Goal: Communication & Community: Answer question/provide support

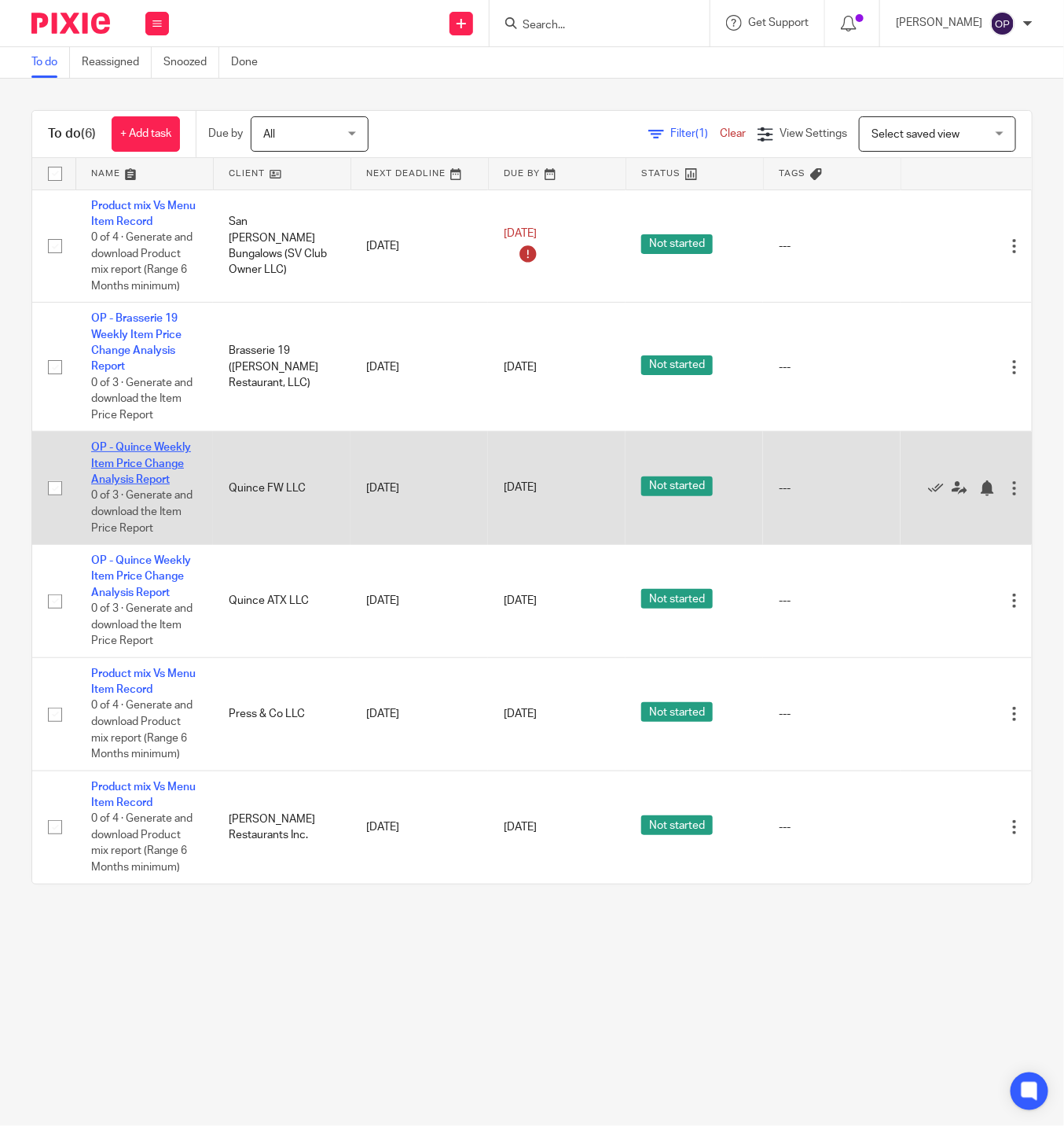
click at [163, 461] on link "OP - Quince Weekly Item Price Change Analysis Report" at bounding box center [141, 463] width 100 height 43
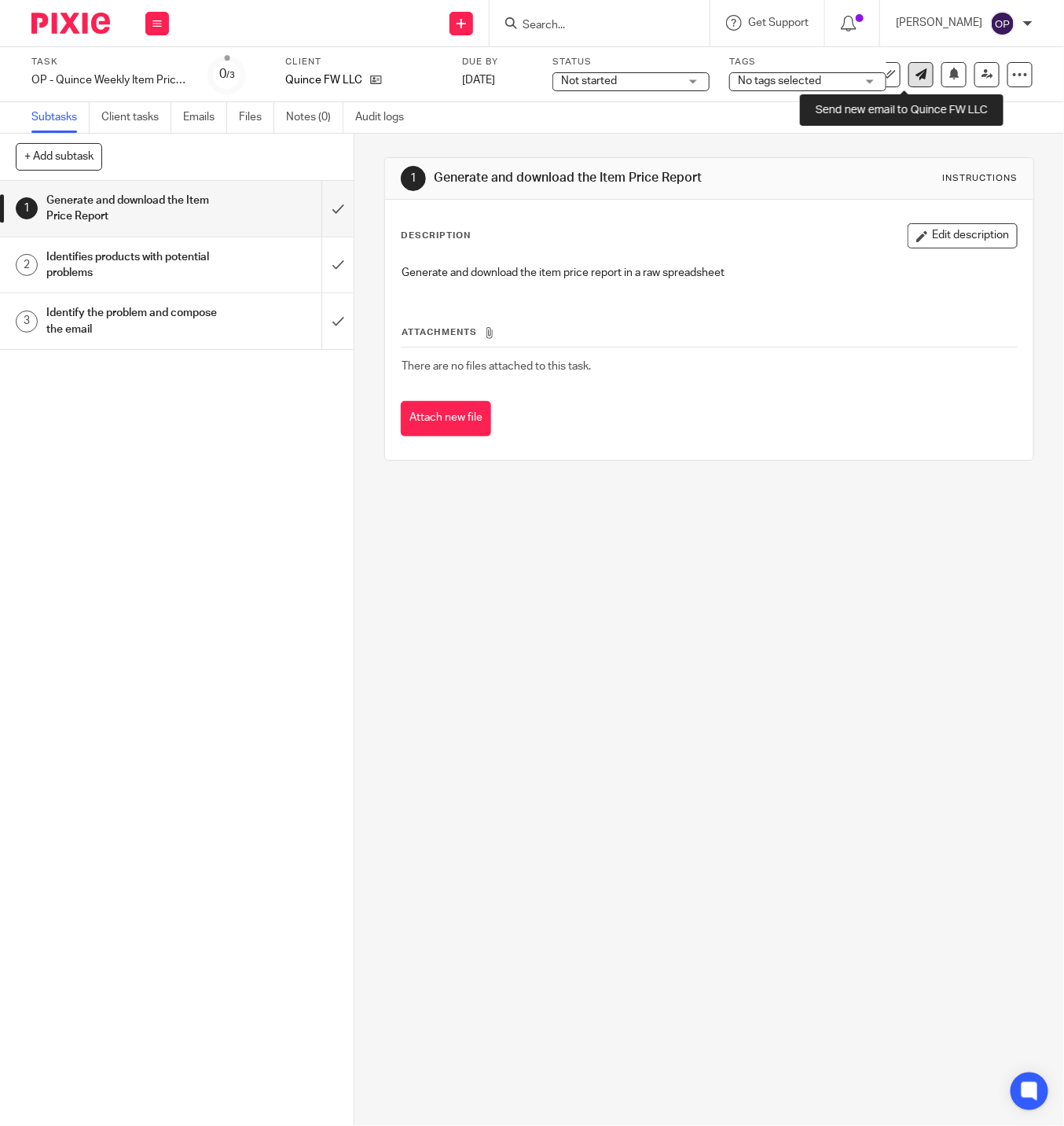
click at [910, 69] on link at bounding box center [921, 75] width 25 height 25
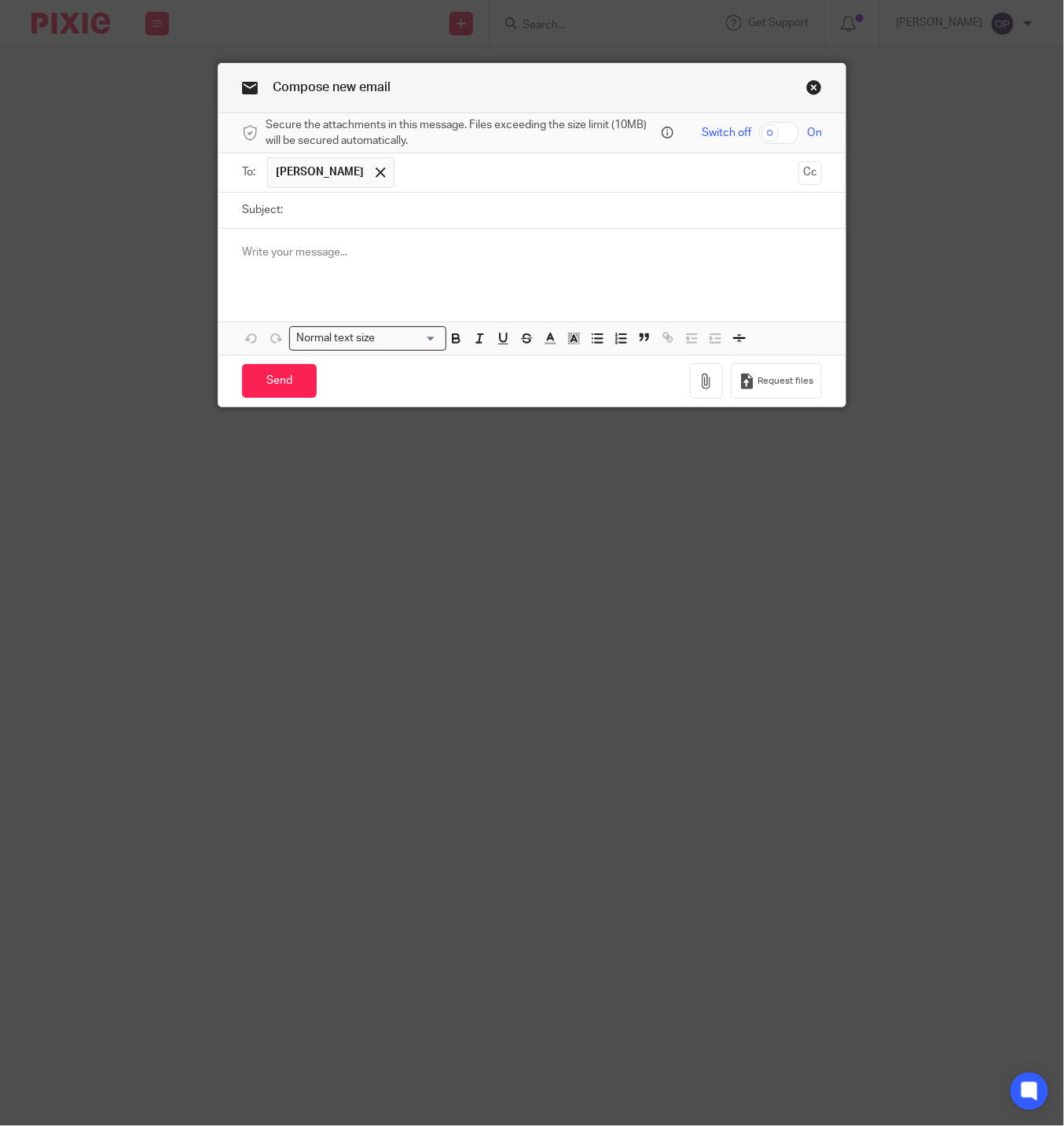
click at [652, 253] on p at bounding box center [532, 253] width 580 height 16
click at [342, 246] on div at bounding box center [532, 259] width 628 height 62
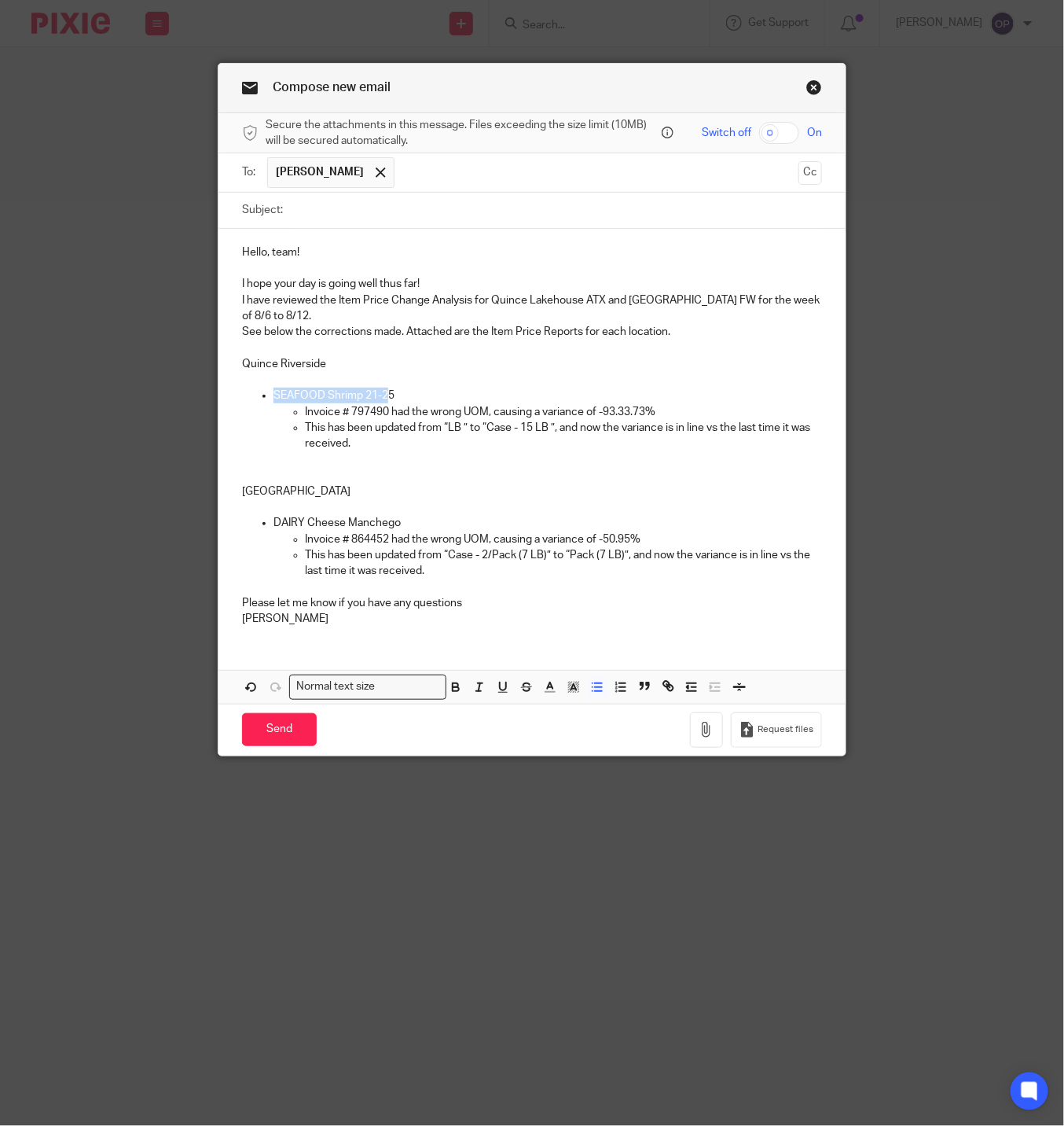
drag, startPoint x: 382, startPoint y: 394, endPoint x: 264, endPoint y: 395, distance: 118.0
click at [273, 395] on p "SEAFOOD Shrimp 21-25" at bounding box center [547, 396] width 549 height 16
paste div
drag, startPoint x: 345, startPoint y: 416, endPoint x: 383, endPoint y: 415, distance: 38.0
click at [383, 415] on p "Invoice # 797490 had the wrong UOM, causing a variance of -93.33.73%" at bounding box center [563, 413] width 517 height 16
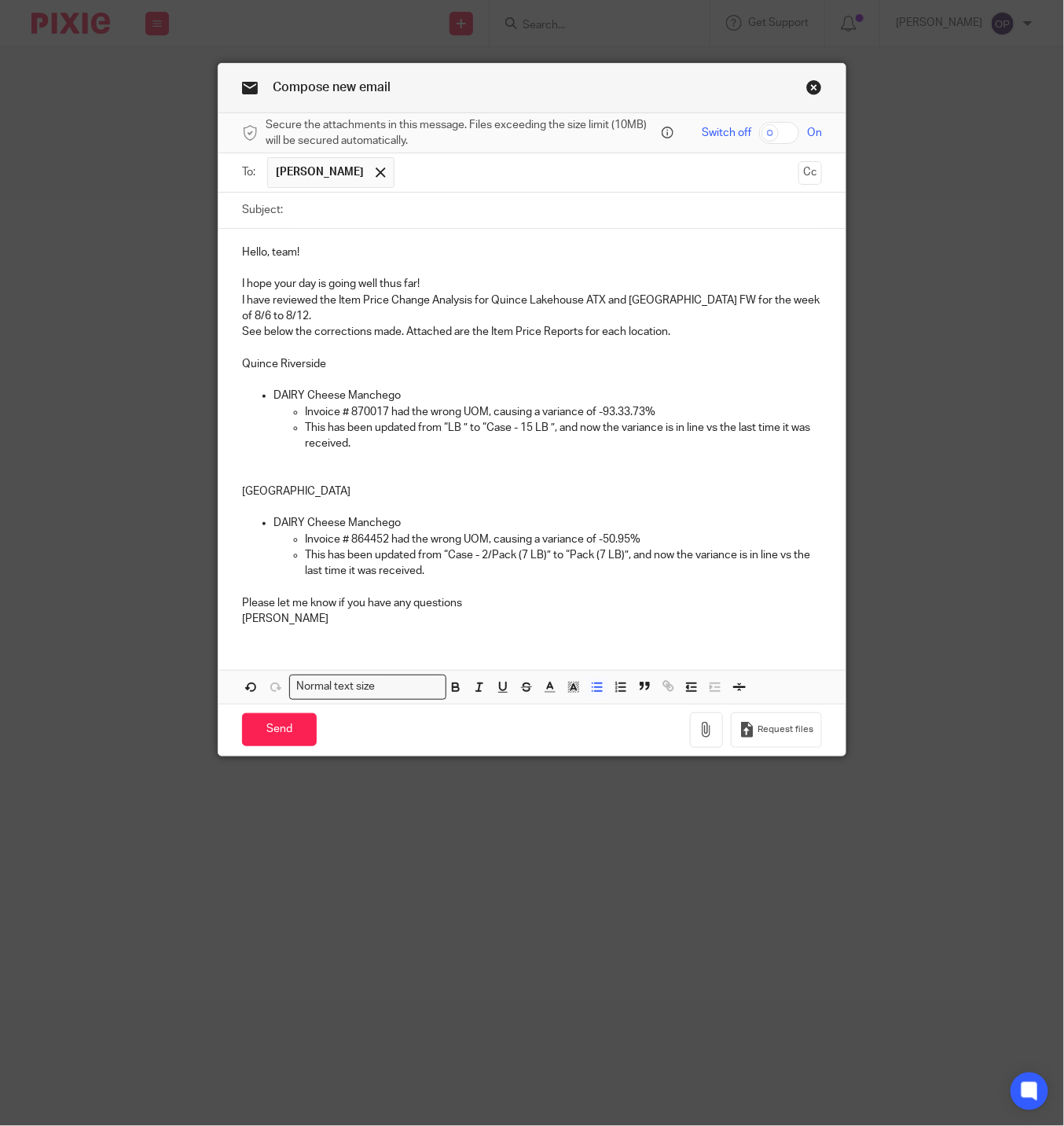
click at [453, 435] on p "This has been updated from “LB ” to “Case - 15 LB ”, and now the variance is in…" at bounding box center [563, 436] width 517 height 32
click at [460, 451] on p "This has been updated from “Pack (7 LB) ” to “Case - 2/ Pack (7 LB) ”, and now …" at bounding box center [563, 436] width 517 height 32
drag, startPoint x: 642, startPoint y: 409, endPoint x: 600, endPoint y: 411, distance: 42.0
click at [600, 411] on p "Invoice # 870017 had the wrong UOM, causing a variance of -93.33.73%" at bounding box center [563, 413] width 517 height 16
click at [604, 409] on p "Invoice # 870017 had the wrong UOM, causing a variance of --69.84%%" at bounding box center [563, 413] width 517 height 16
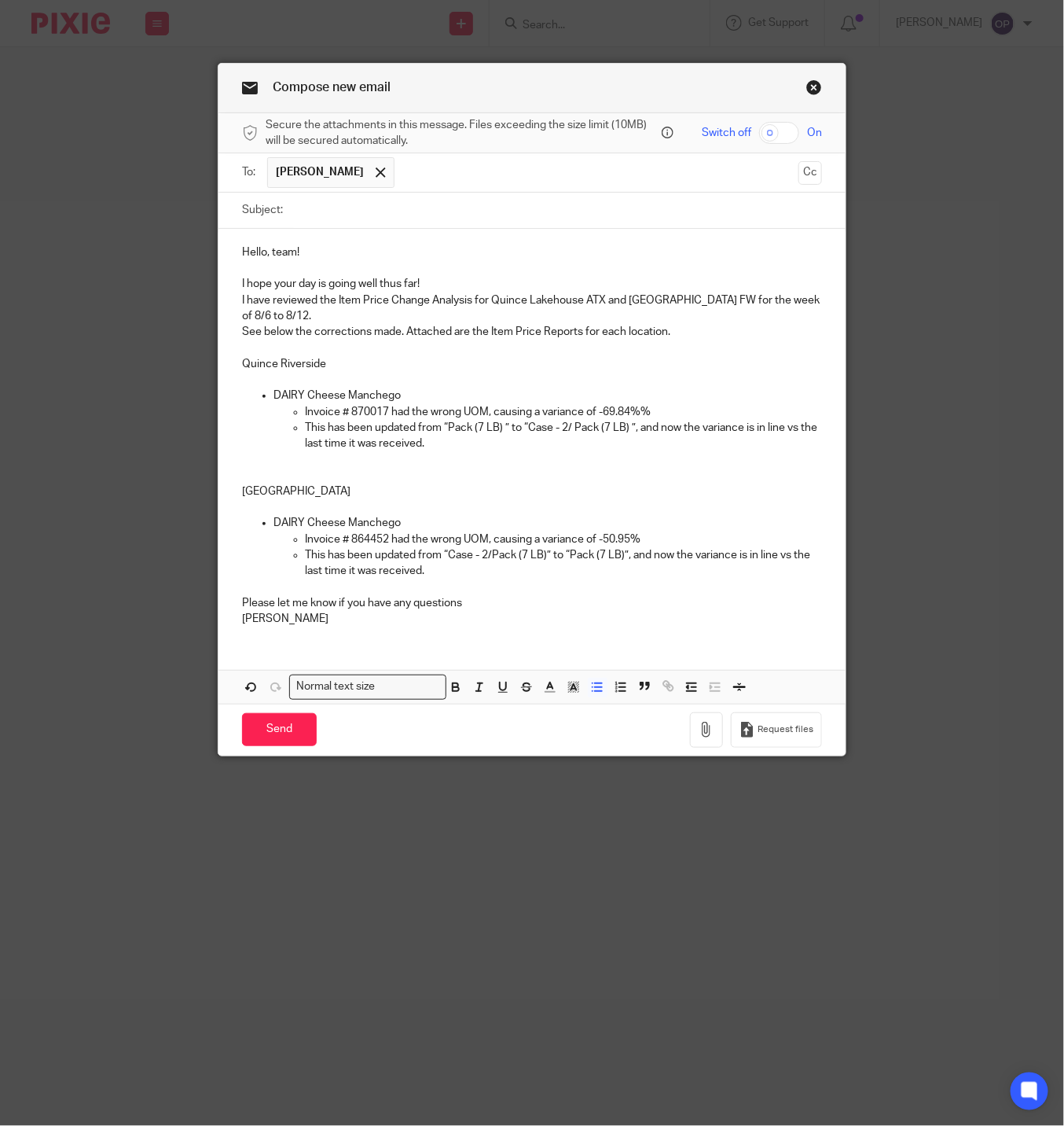
click at [673, 418] on p "Invoice # 870017 had the wrong UOM, causing a variance of -69.84%%" at bounding box center [563, 413] width 517 height 16
click at [465, 475] on p at bounding box center [532, 476] width 580 height 16
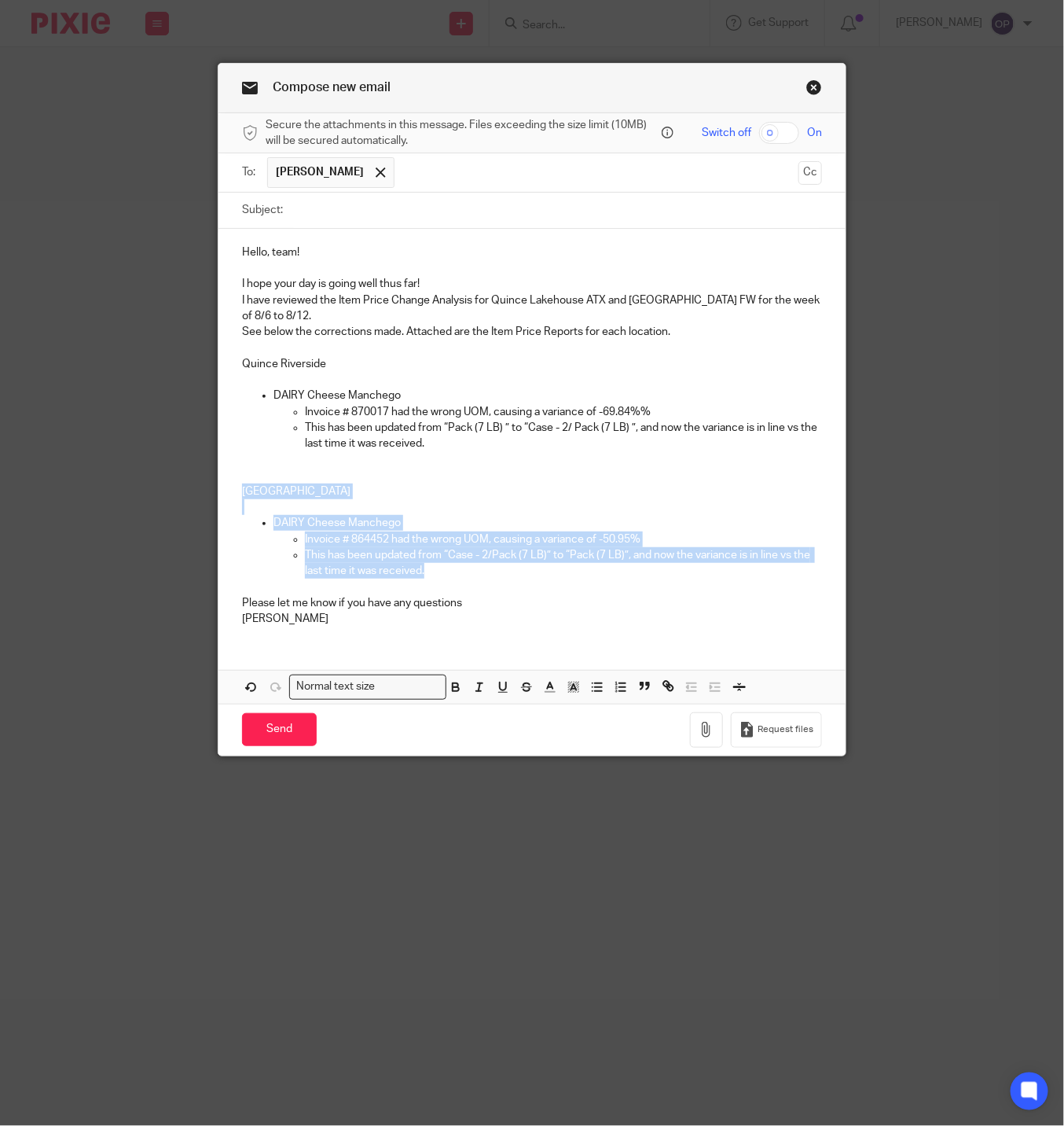
drag, startPoint x: 229, startPoint y: 490, endPoint x: 522, endPoint y: 567, distance: 302.9
click at [522, 567] on div "Hello, team! I hope your day is going well thus far! I have reviewed the Item P…" at bounding box center [532, 433] width 628 height 410
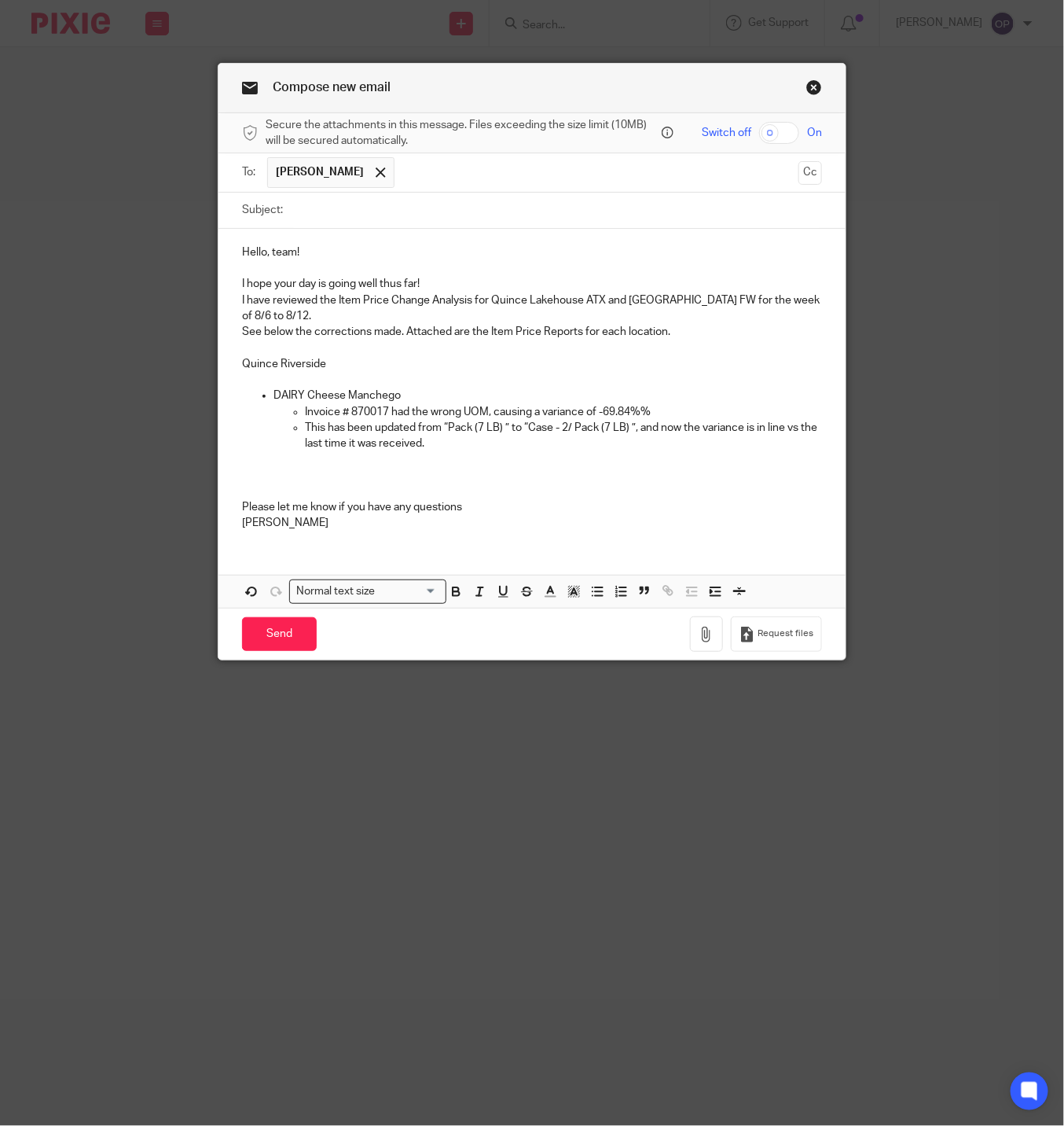
click at [258, 321] on p "I have reviewed the Item Price Change Analysis for Quince Lakehouse ATX and Riv…" at bounding box center [532, 309] width 580 height 32
click at [780, 302] on p "I have reviewed the Item Price Change Analysis for Quince Lakehouse ATX and Riv…" at bounding box center [532, 309] width 580 height 32
click at [260, 316] on p "I have reviewed the Item Price Change Analysis for Quince Lakehouse ATX and Riv…" at bounding box center [532, 309] width 580 height 32
click at [474, 435] on p "This has been updated from “Pack (7 LB) ” to “Case - 2/ Pack (7 LB) ”, and now …" at bounding box center [563, 436] width 517 height 32
click at [277, 472] on p at bounding box center [532, 476] width 580 height 16
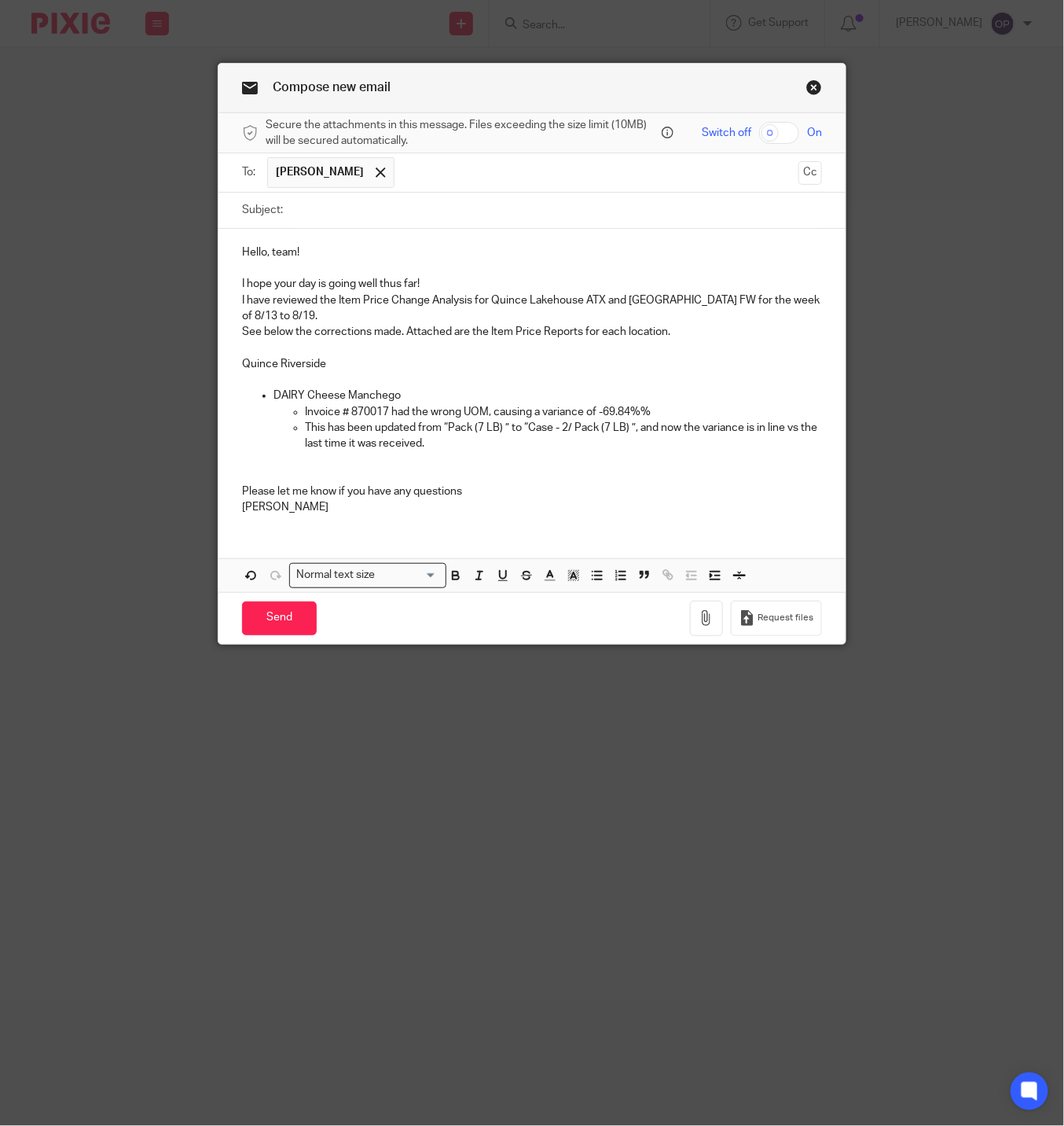
click at [227, 471] on div "Hello, team! I hope your day is going well thus far! I have reviewed the Item P…" at bounding box center [532, 378] width 628 height 299
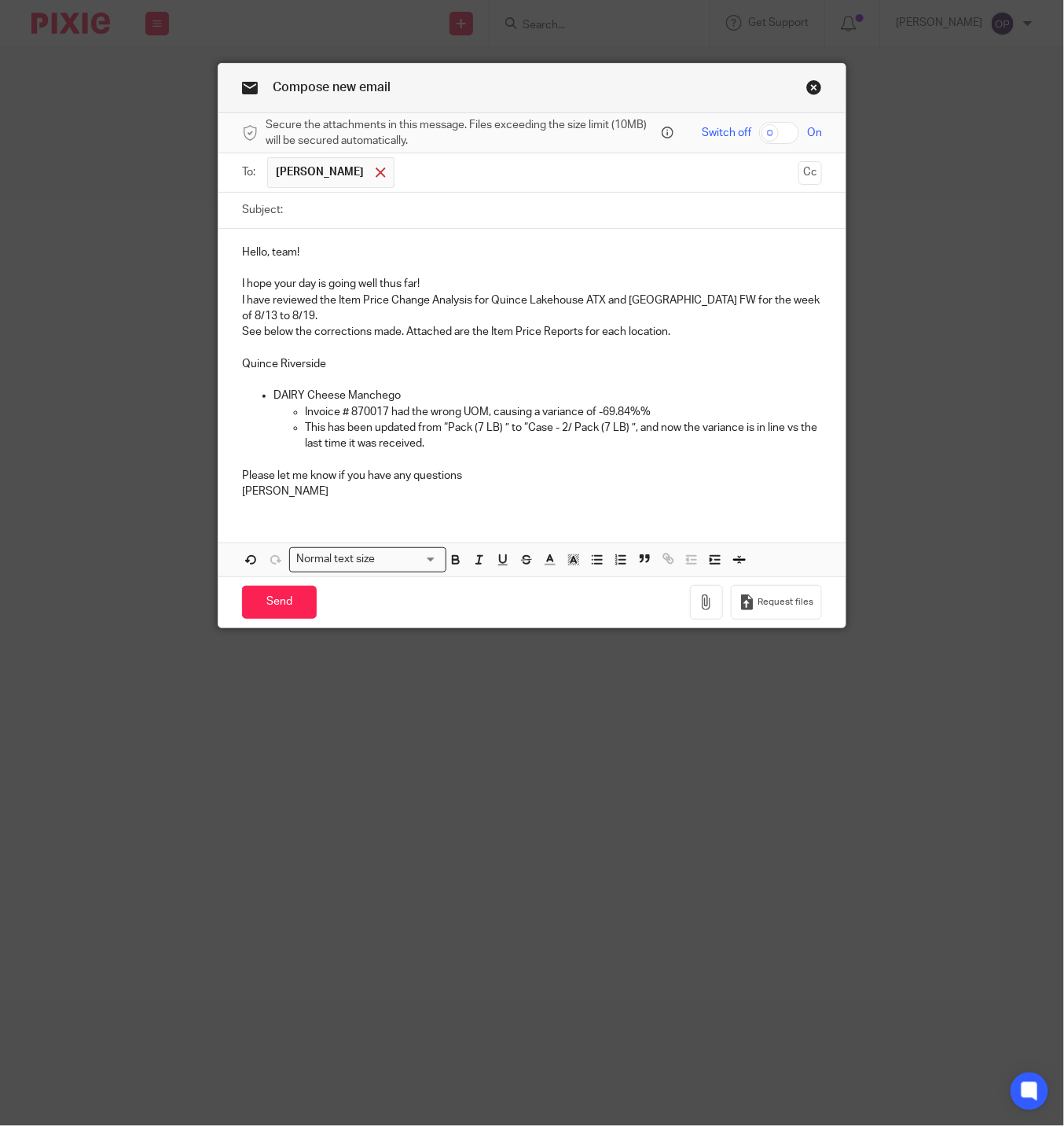
click at [376, 168] on span at bounding box center [380, 172] width 10 height 10
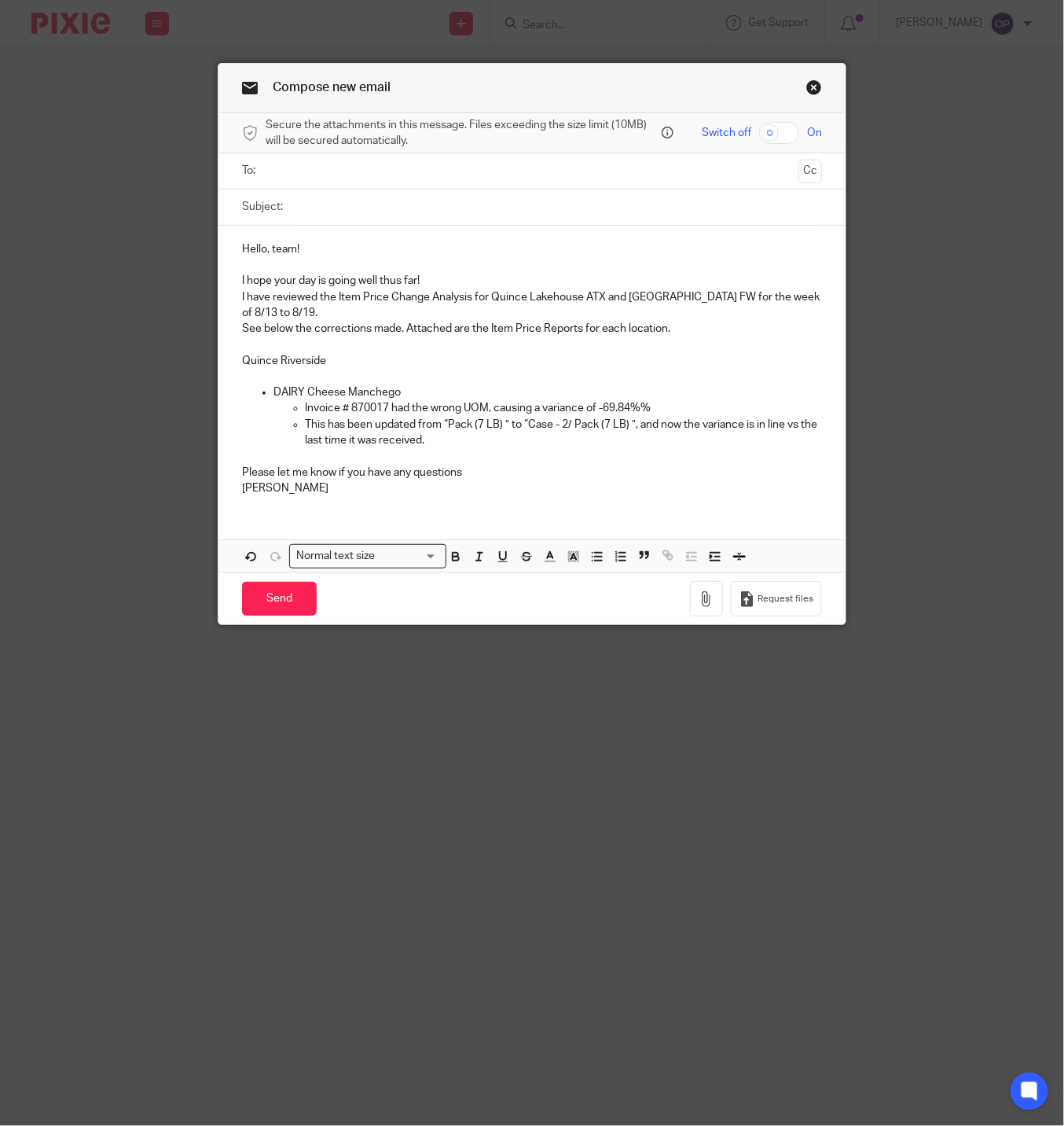
click at [342, 170] on input "text" at bounding box center [532, 171] width 521 height 18
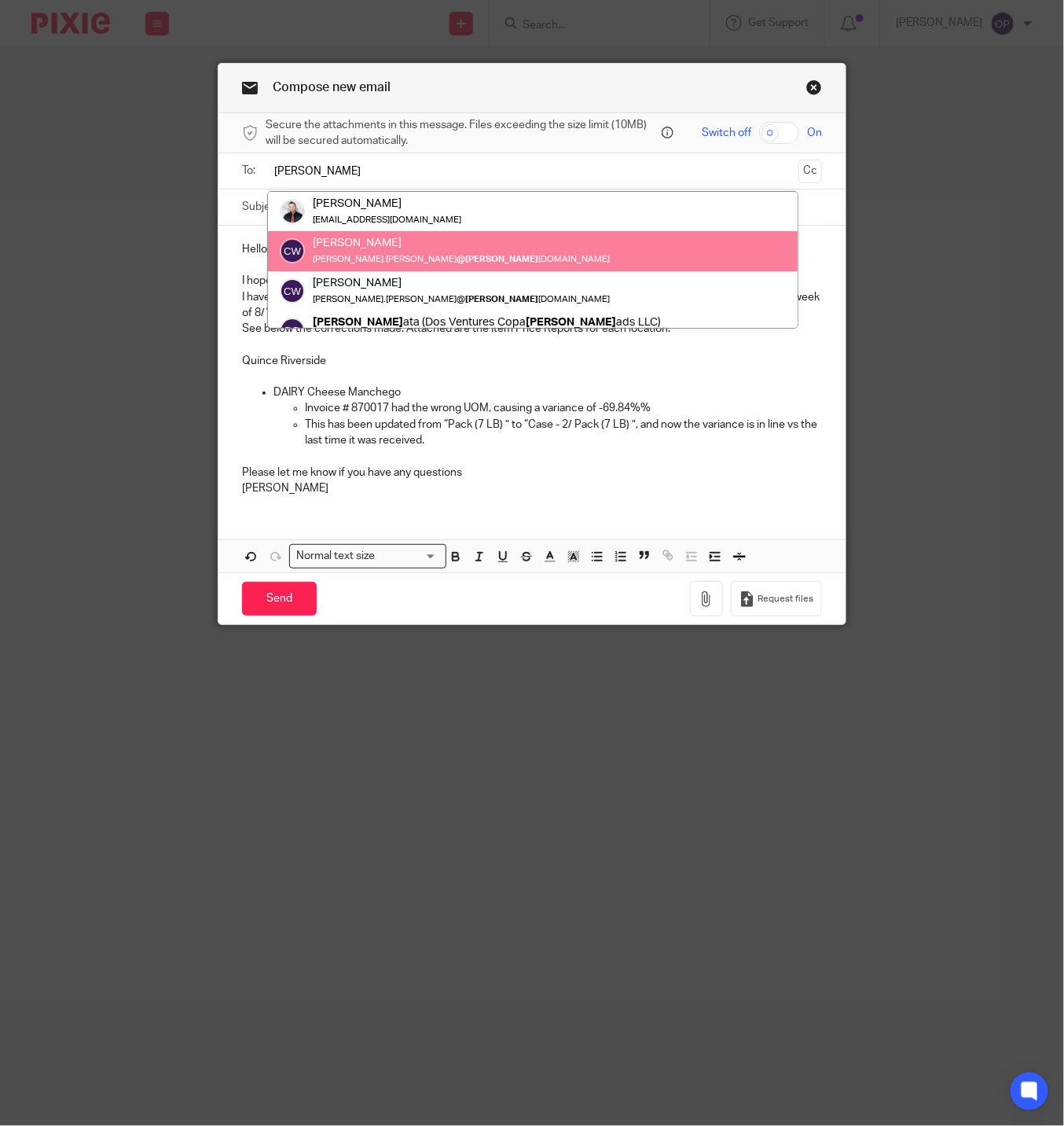
type input "[PERSON_NAME]"
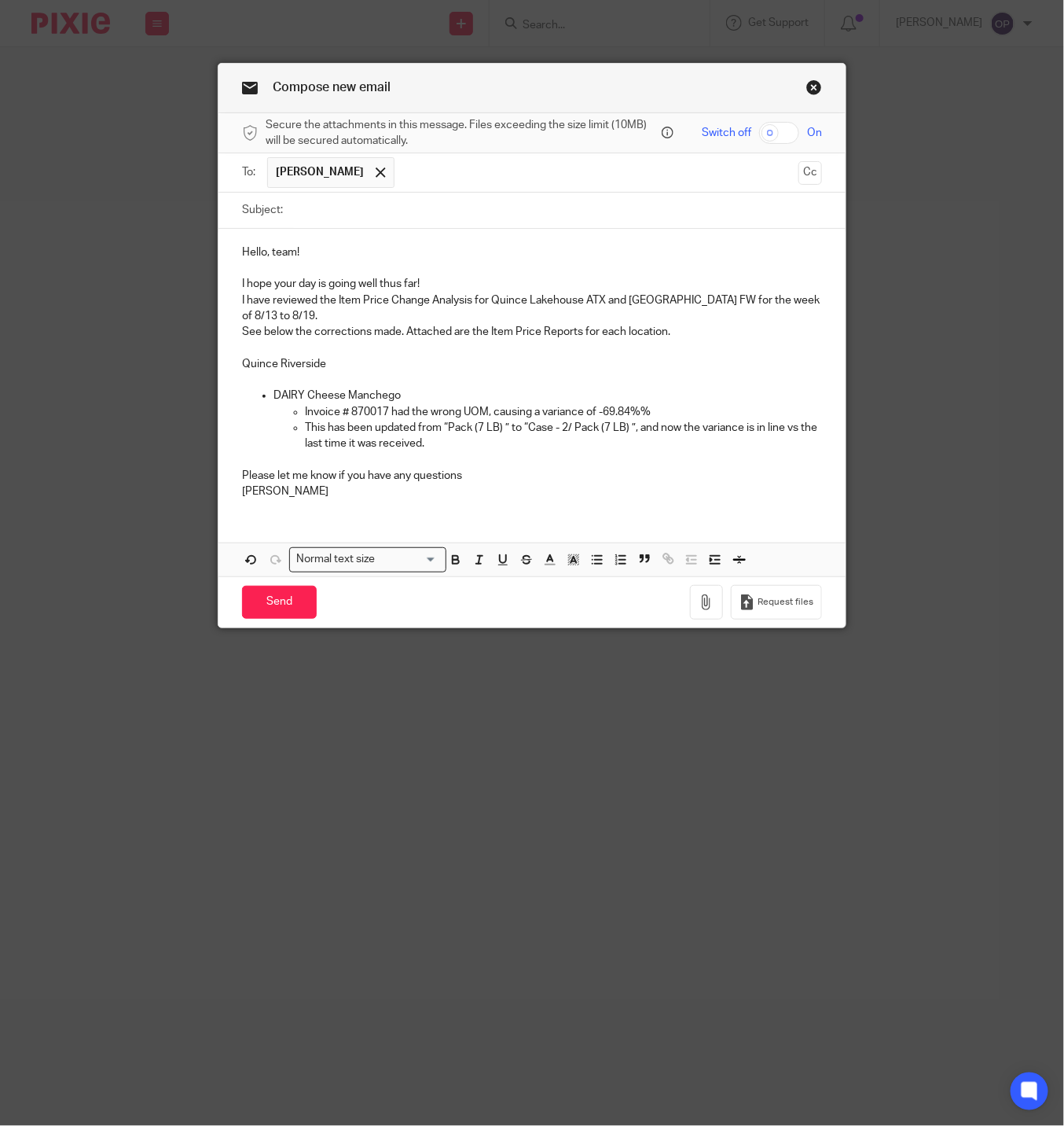
click at [444, 180] on input "text" at bounding box center [597, 172] width 389 height 30
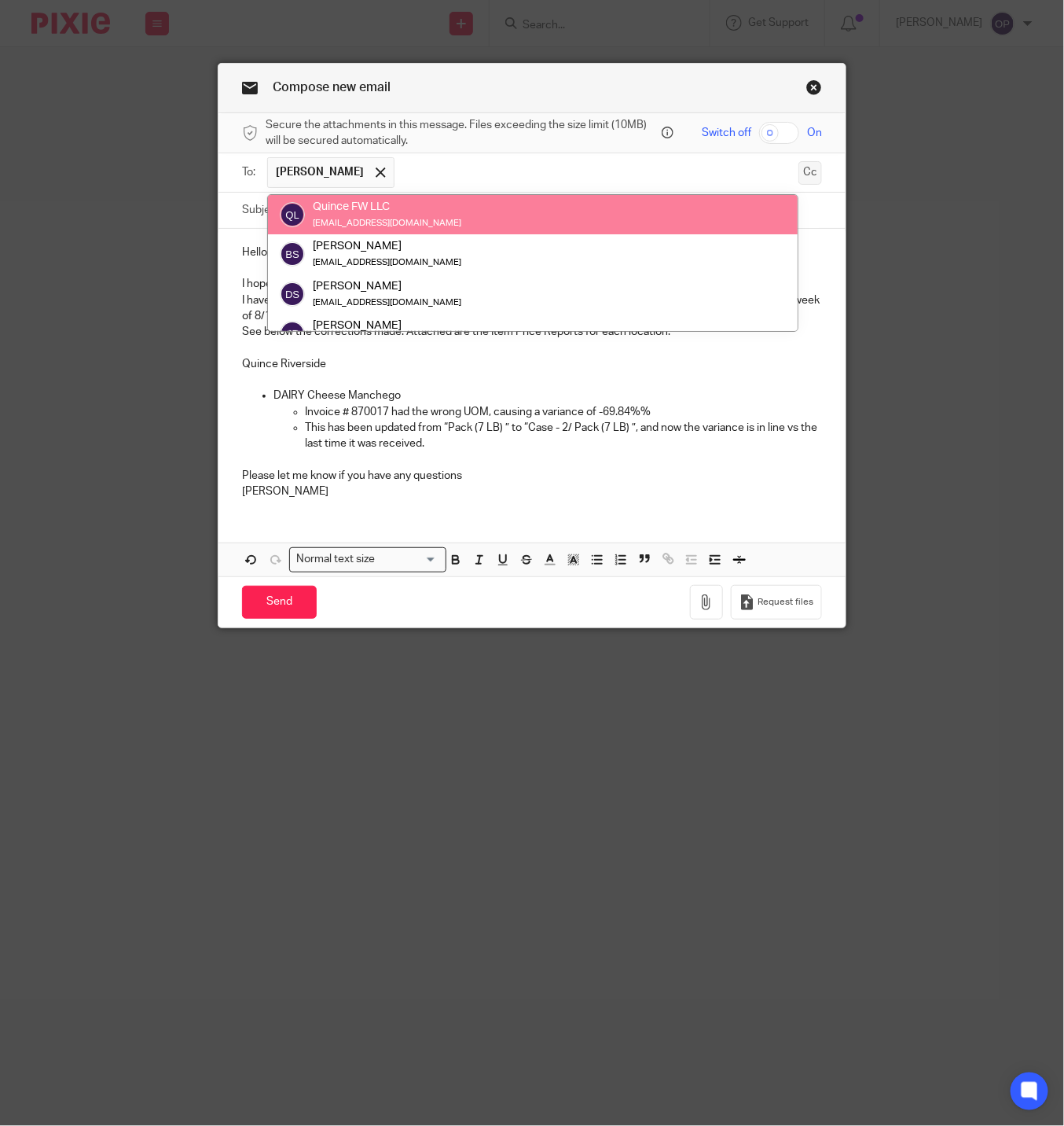
click at [799, 171] on button "Cc" at bounding box center [810, 172] width 23 height 23
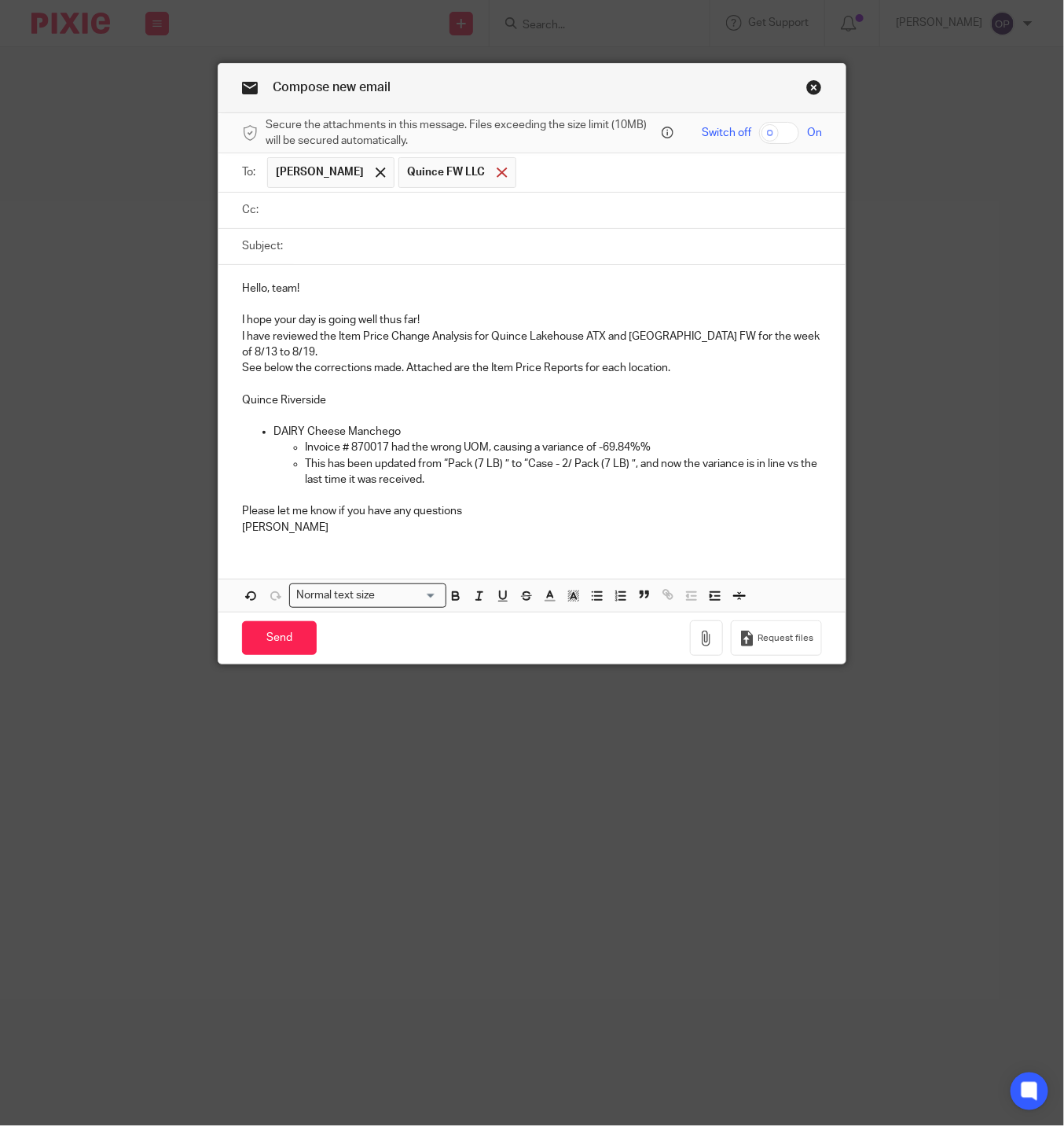
click at [496, 171] on span at bounding box center [501, 172] width 10 height 10
click at [331, 217] on input "text" at bounding box center [544, 210] width 544 height 18
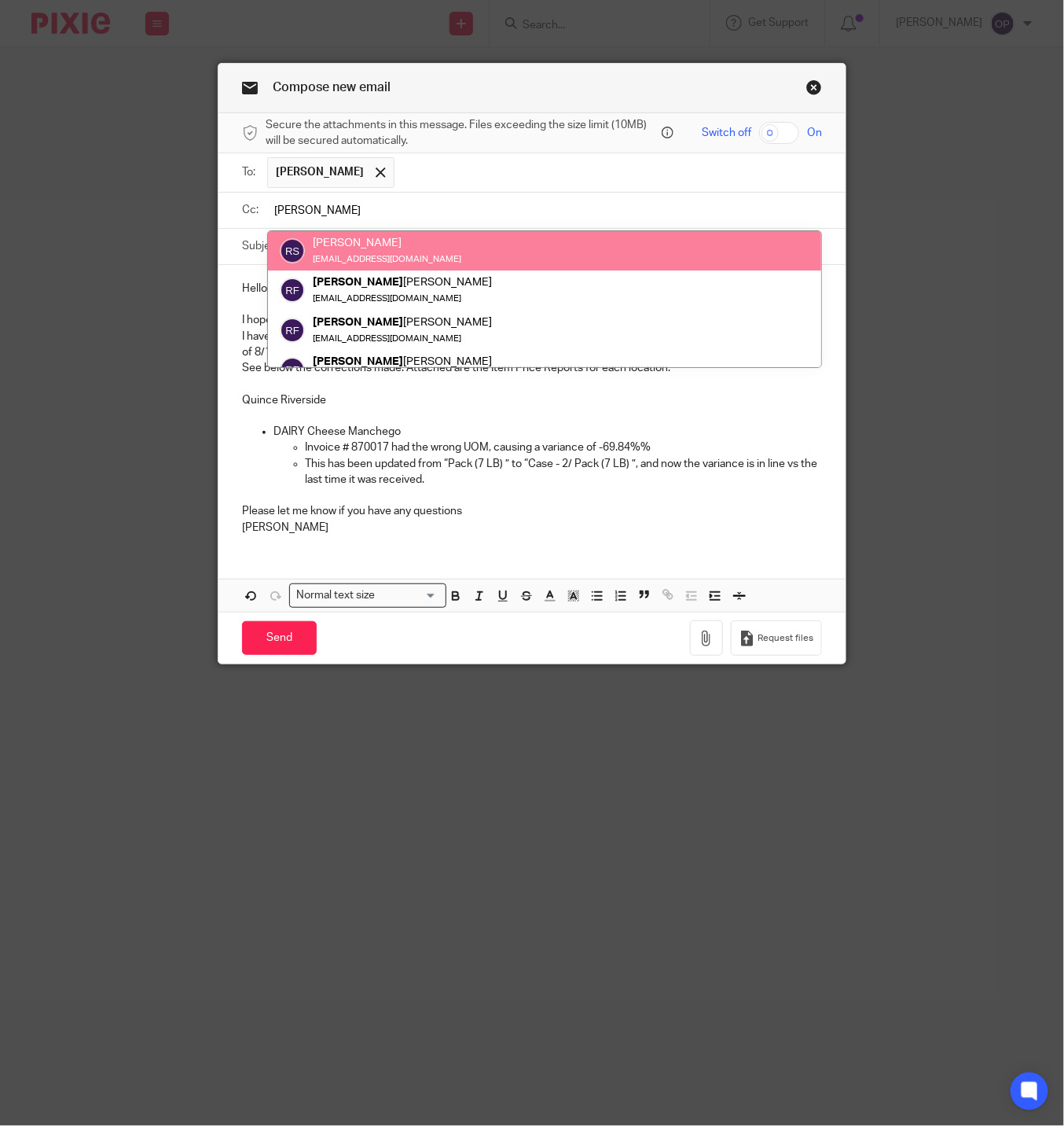
type input "robert"
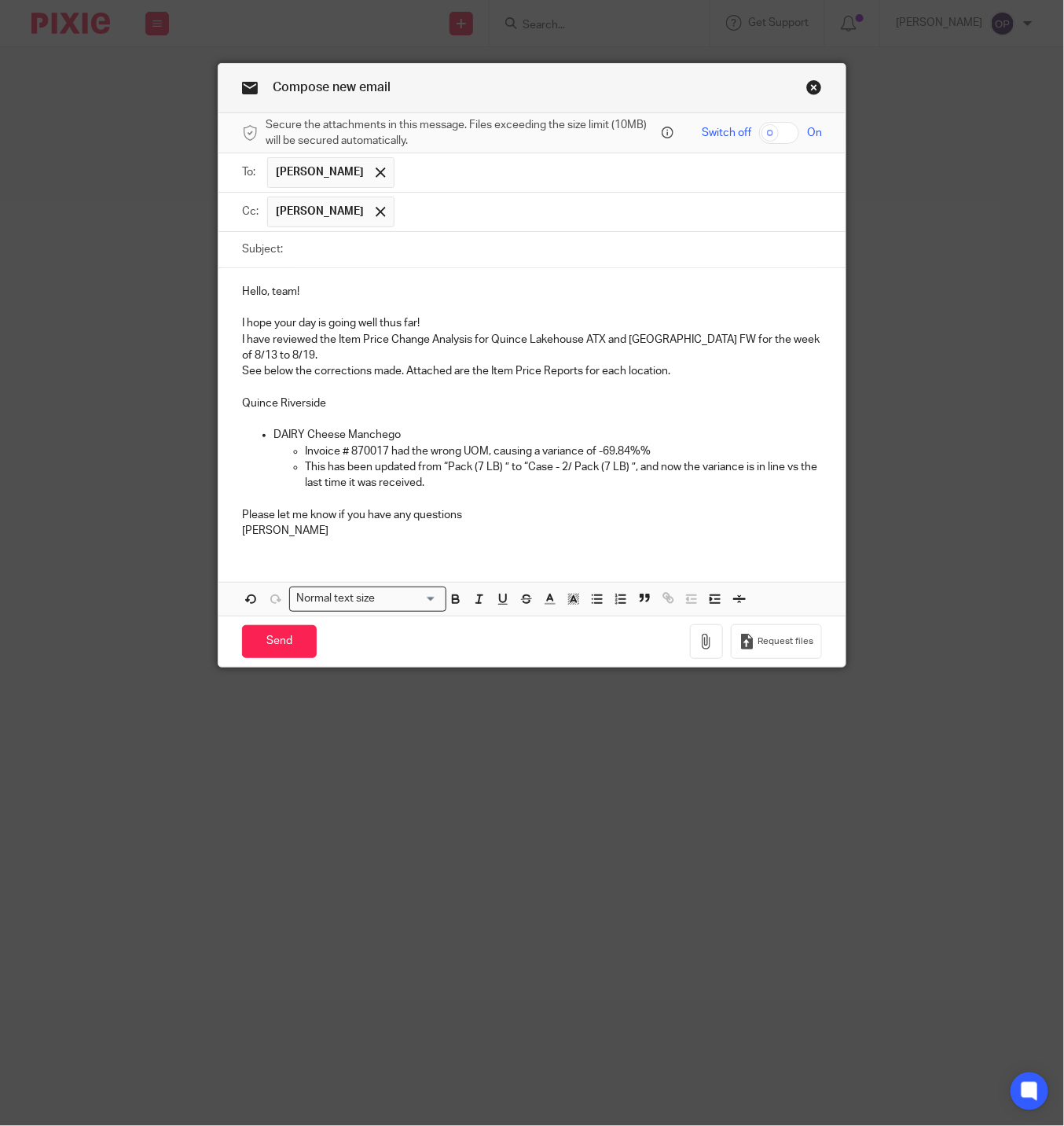
click at [431, 221] on input "text" at bounding box center [609, 212] width 412 height 30
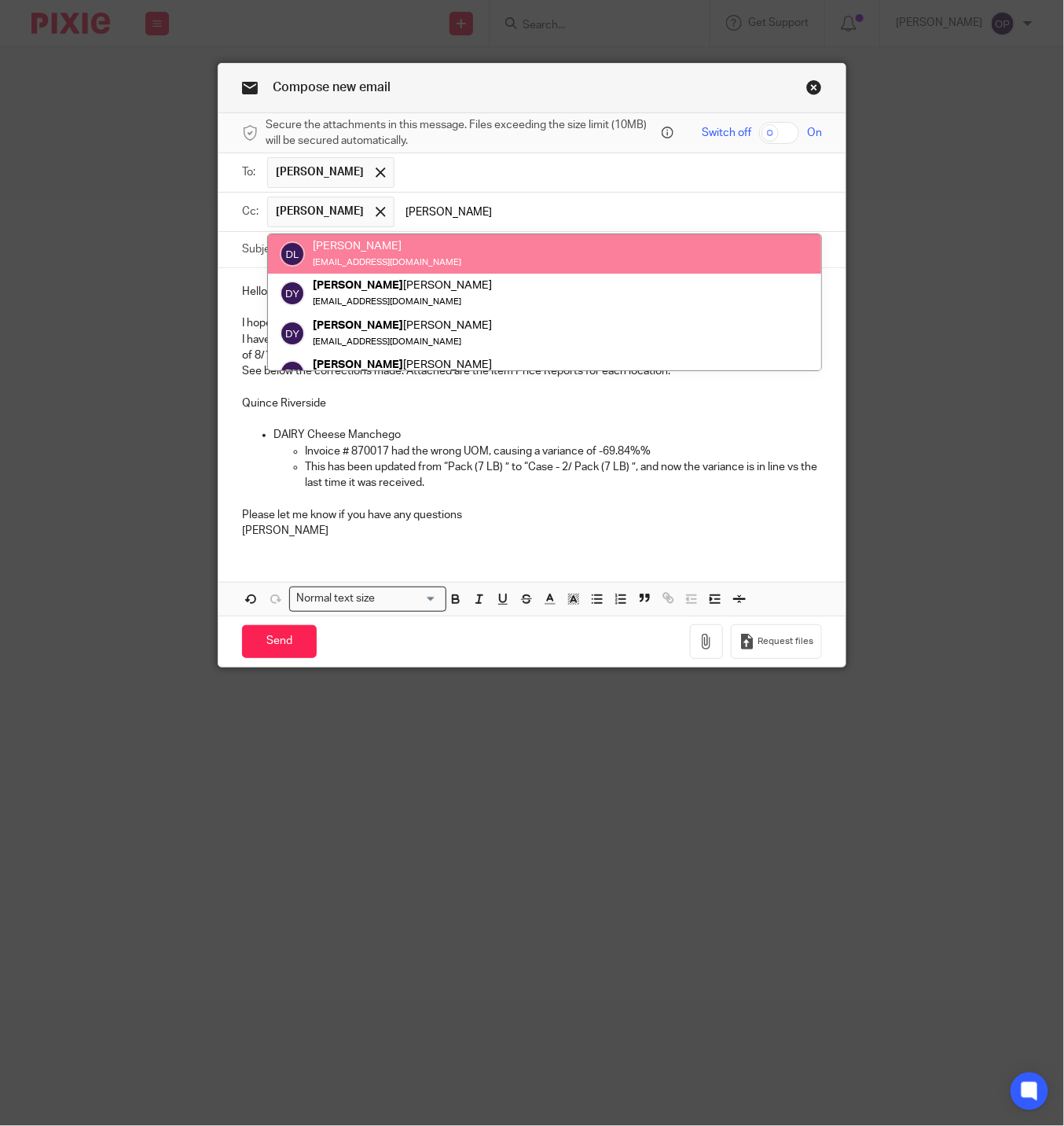
type input "dian"
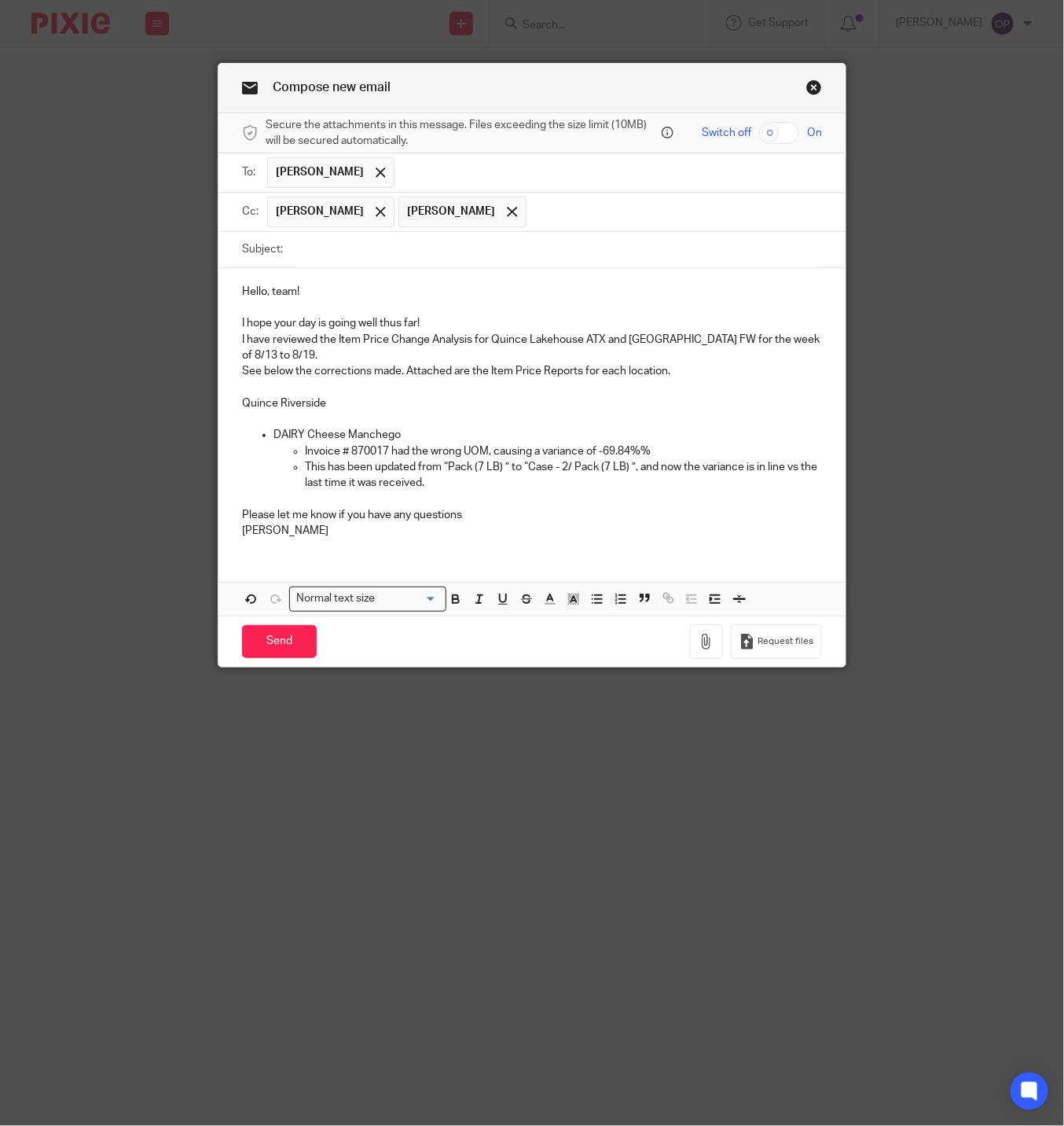
click at [604, 207] on input "text" at bounding box center [675, 212] width 281 height 30
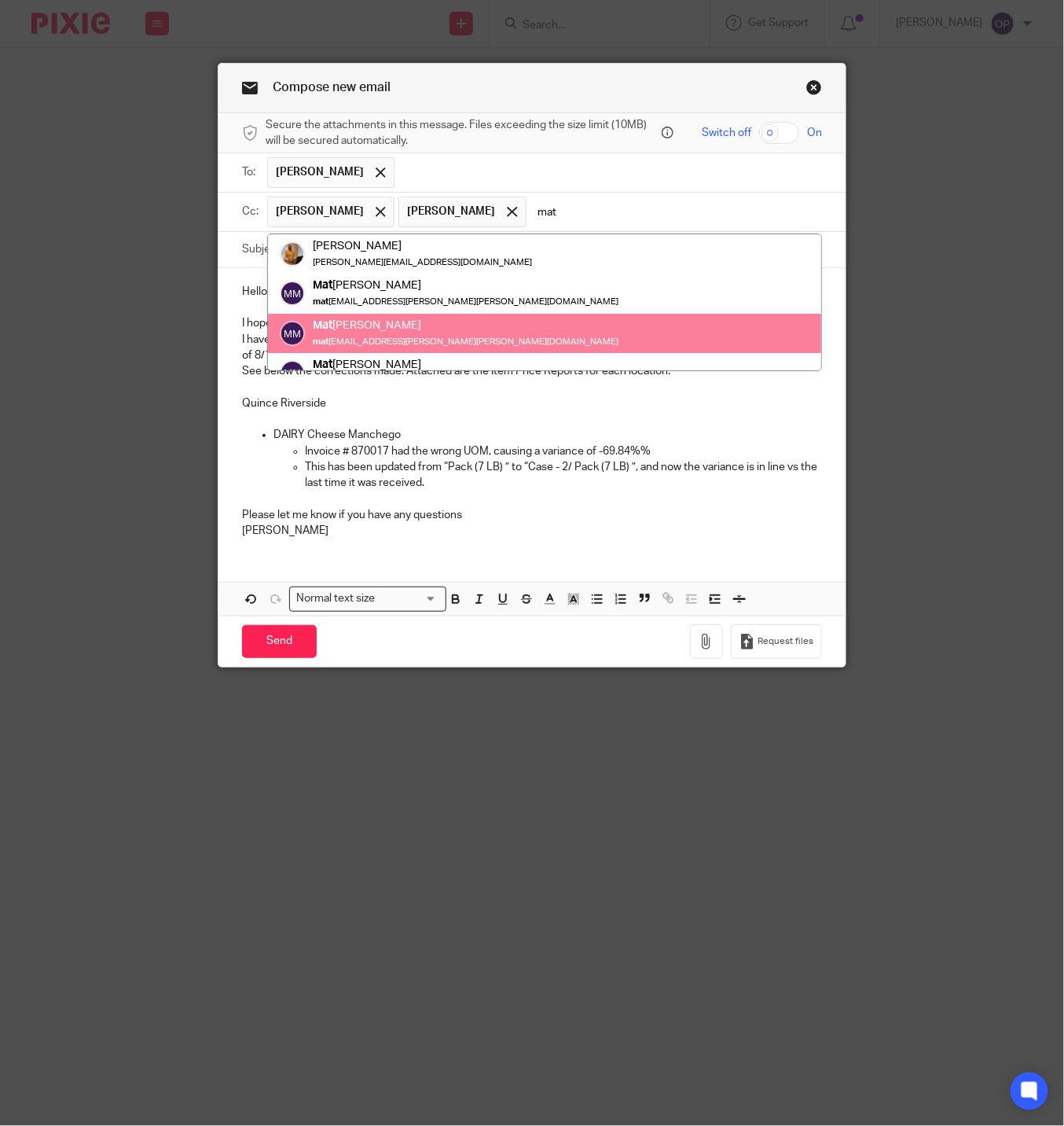
type input "mat"
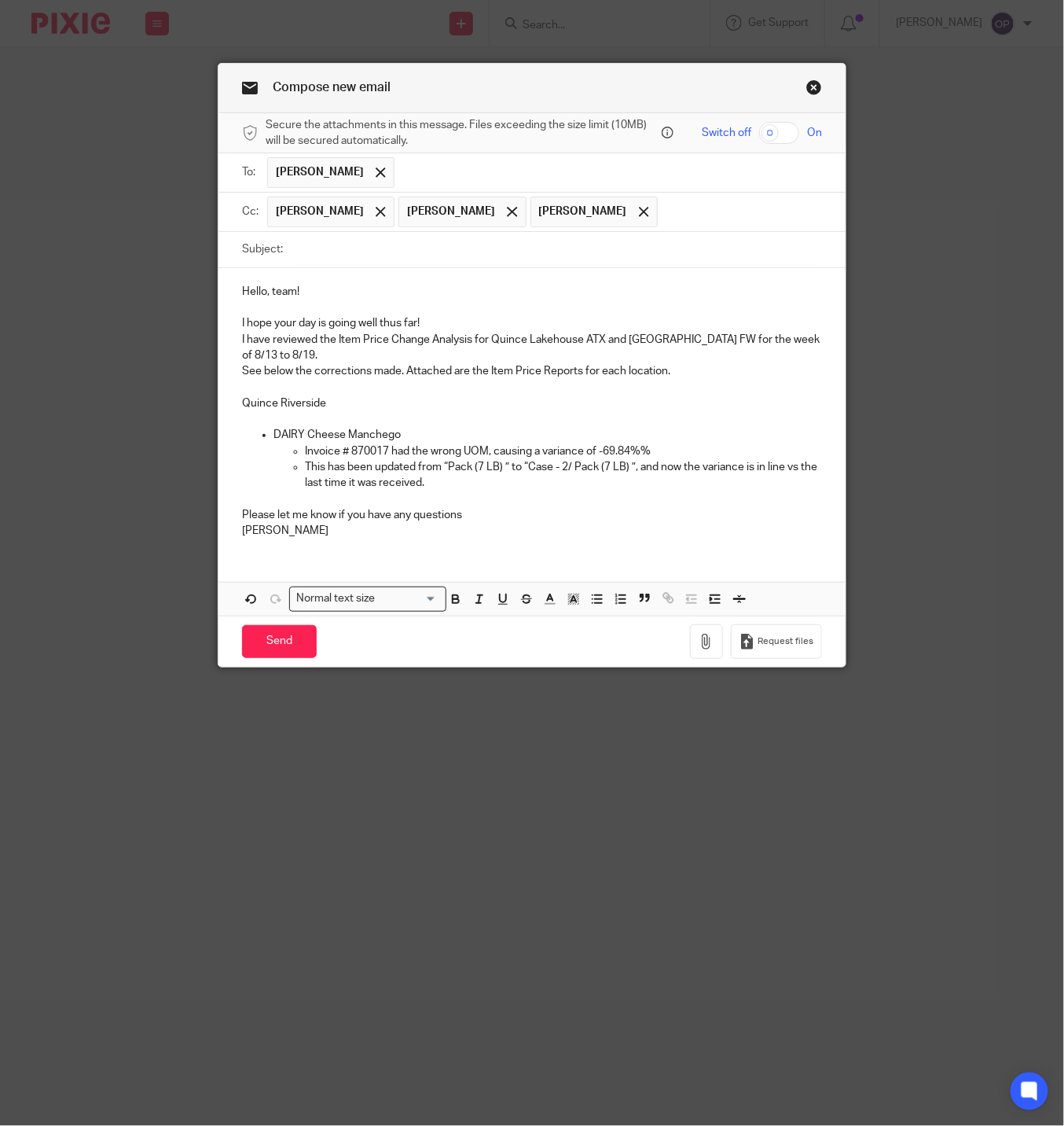
click at [665, 496] on p at bounding box center [532, 498] width 580 height 16
click at [349, 260] on input "Subject:" at bounding box center [556, 250] width 531 height 36
paste input "Quince Lakehouse & Riverside - Item Price Change Analysis From 8-6-25 To 8-12-25"
click at [626, 260] on input "Quince Lakehouse & Riverside - Item Price Change Analysis From 8-6-25 To 8-12-25" at bounding box center [556, 250] width 531 height 36
type input "Quince Lakehouse & Riverside - Item Price Change Analysis From 8-13-25 To 8-19-…"
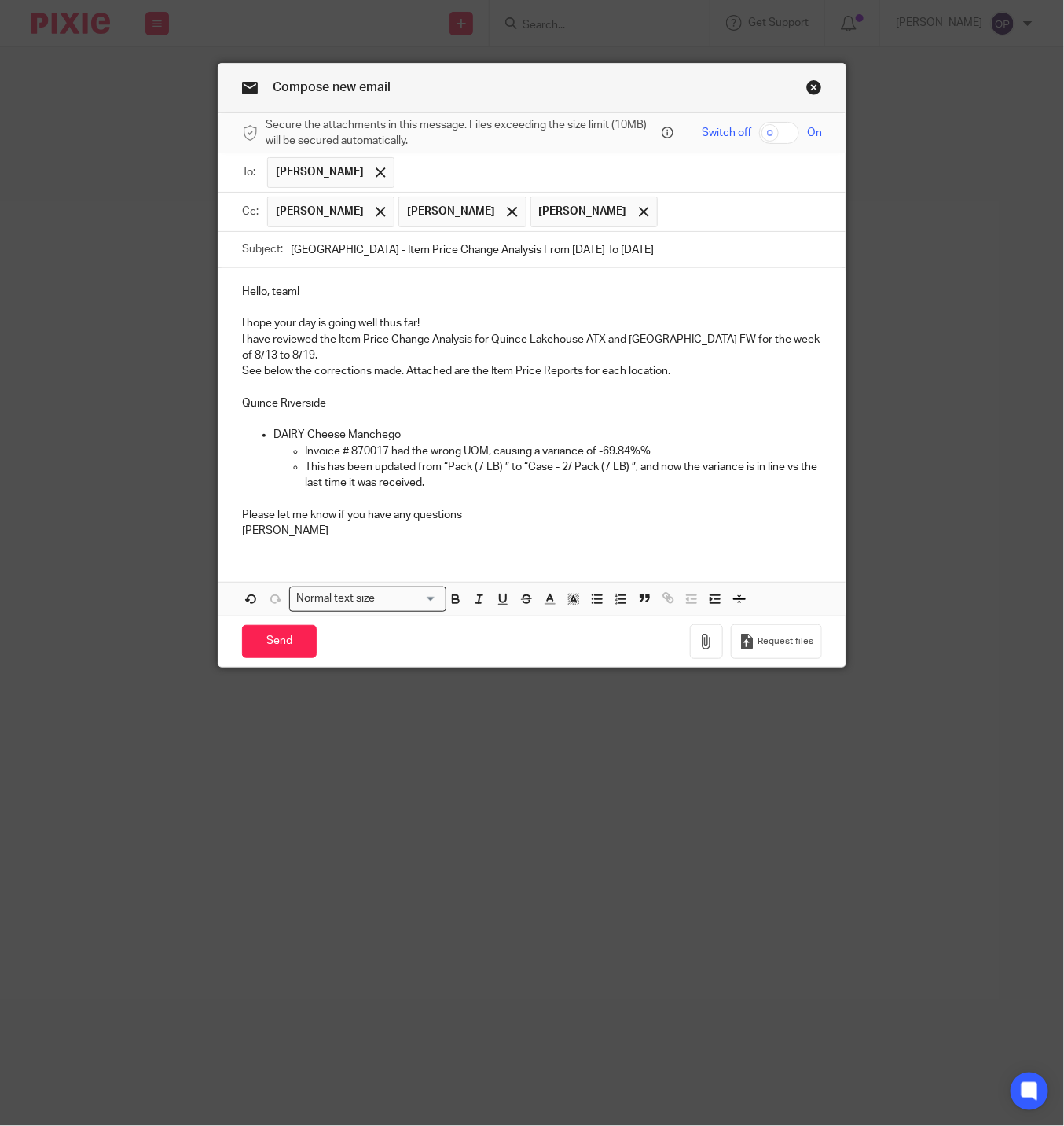
click at [456, 368] on p "See below the corrections made. Attached are the Item Price Reports for each lo…" at bounding box center [532, 371] width 580 height 16
click at [699, 641] on icon "button" at bounding box center [707, 642] width 16 height 16
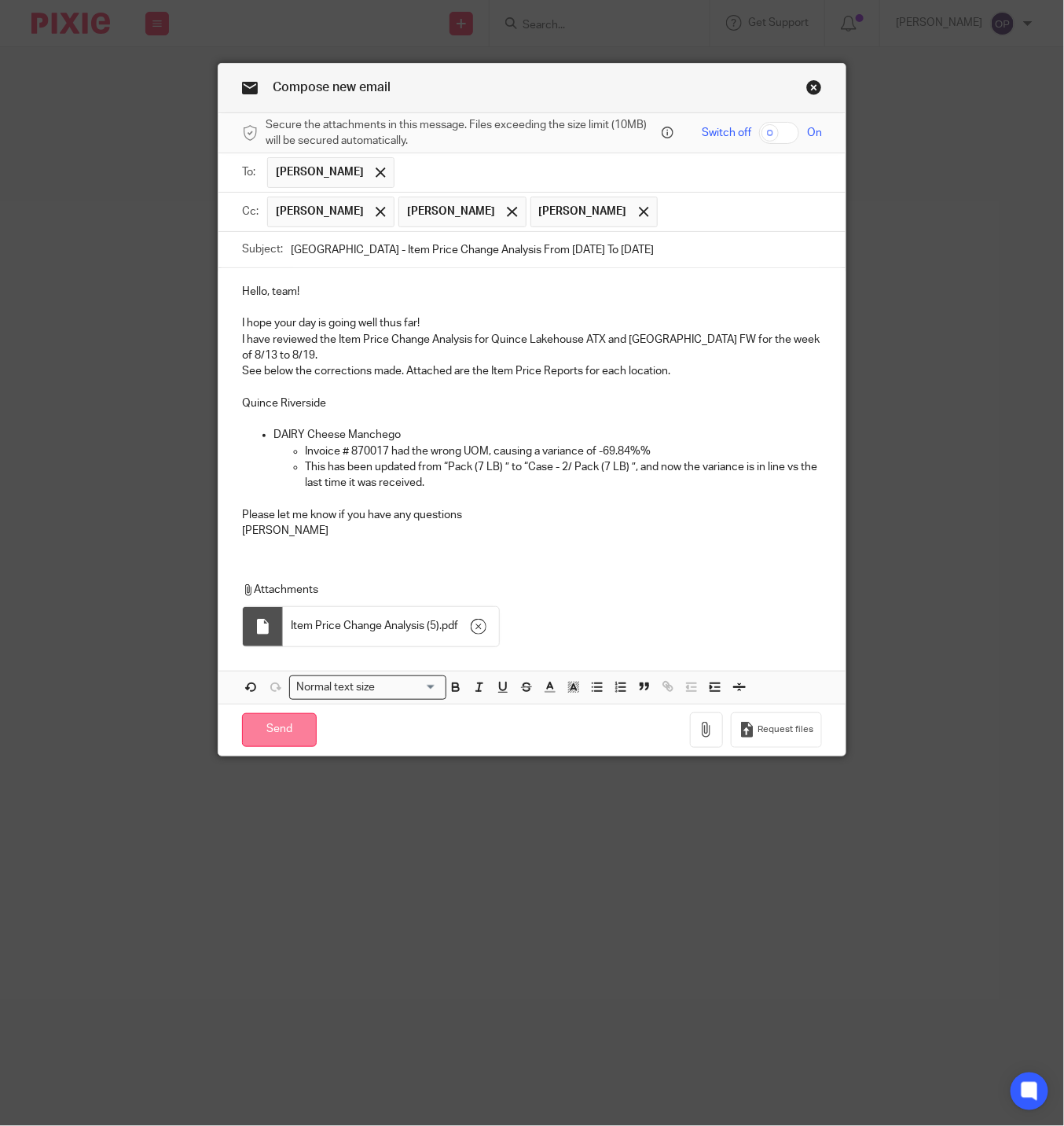
click at [255, 737] on input "Send" at bounding box center [279, 730] width 75 height 34
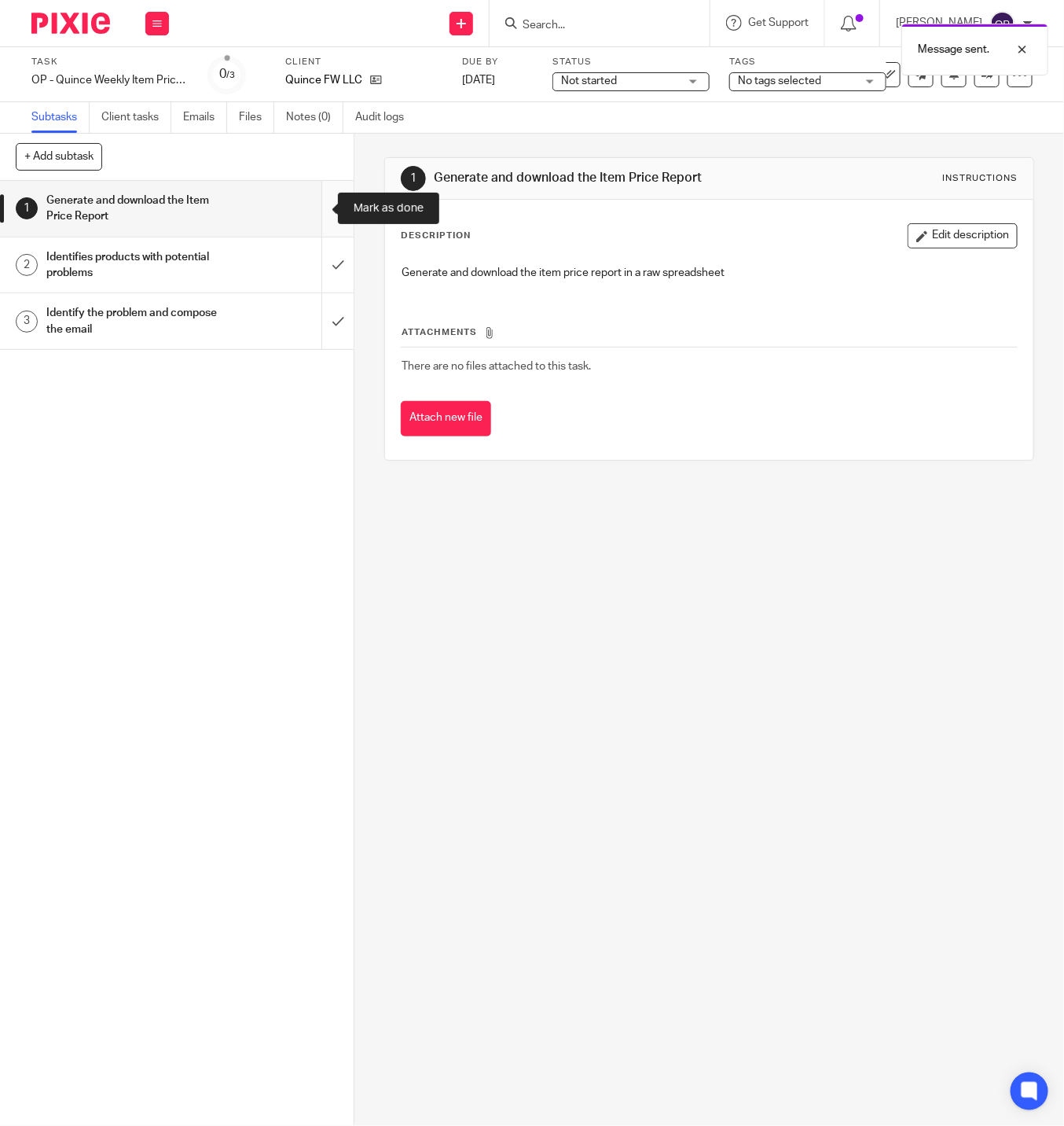
click at [307, 206] on input "submit" at bounding box center [177, 209] width 353 height 56
click at [319, 262] on input "submit" at bounding box center [177, 265] width 353 height 56
click at [313, 310] on input "submit" at bounding box center [177, 321] width 353 height 56
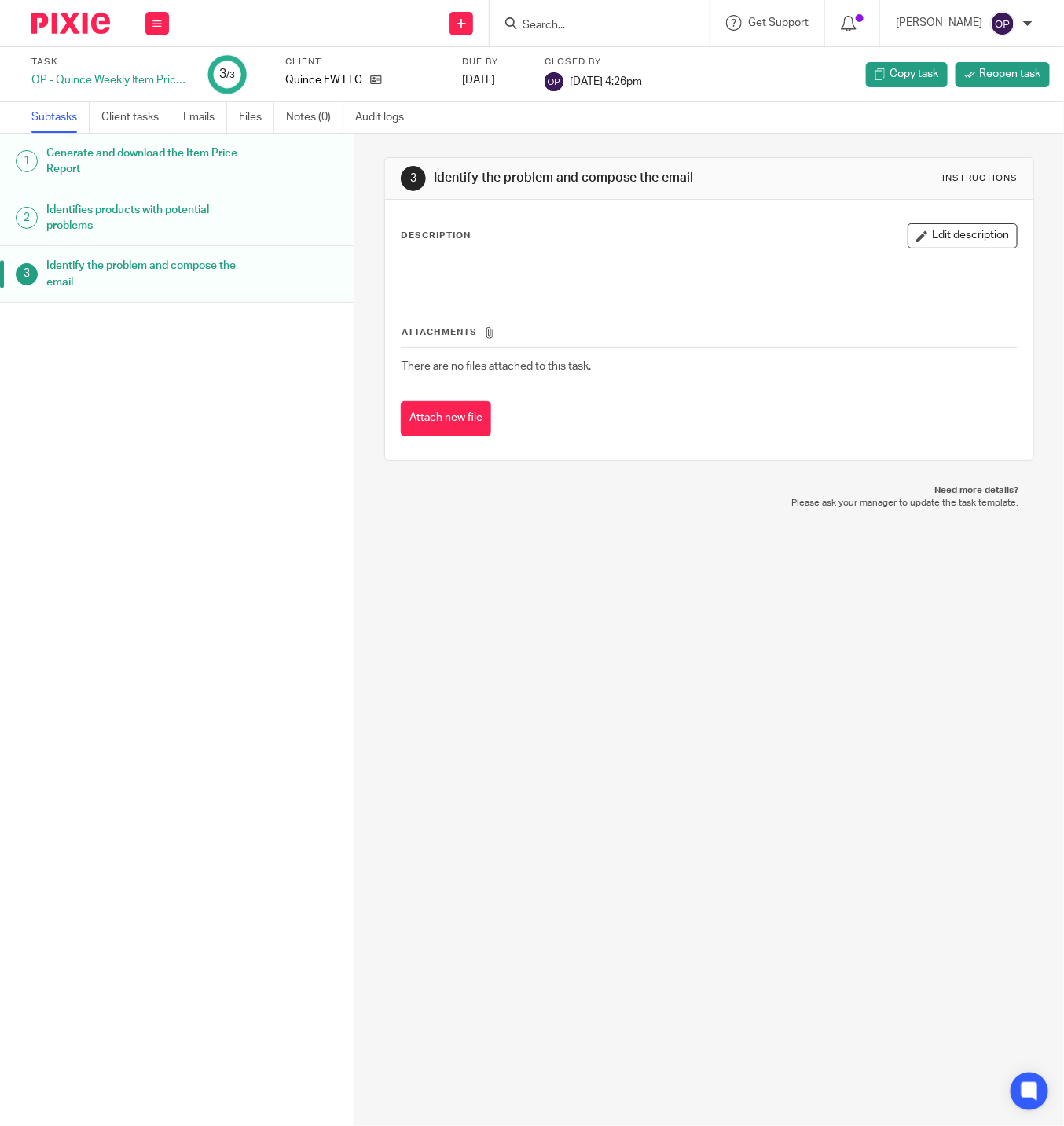
click at [50, 10] on div at bounding box center [64, 23] width 129 height 46
click at [59, 19] on img at bounding box center [71, 23] width 79 height 21
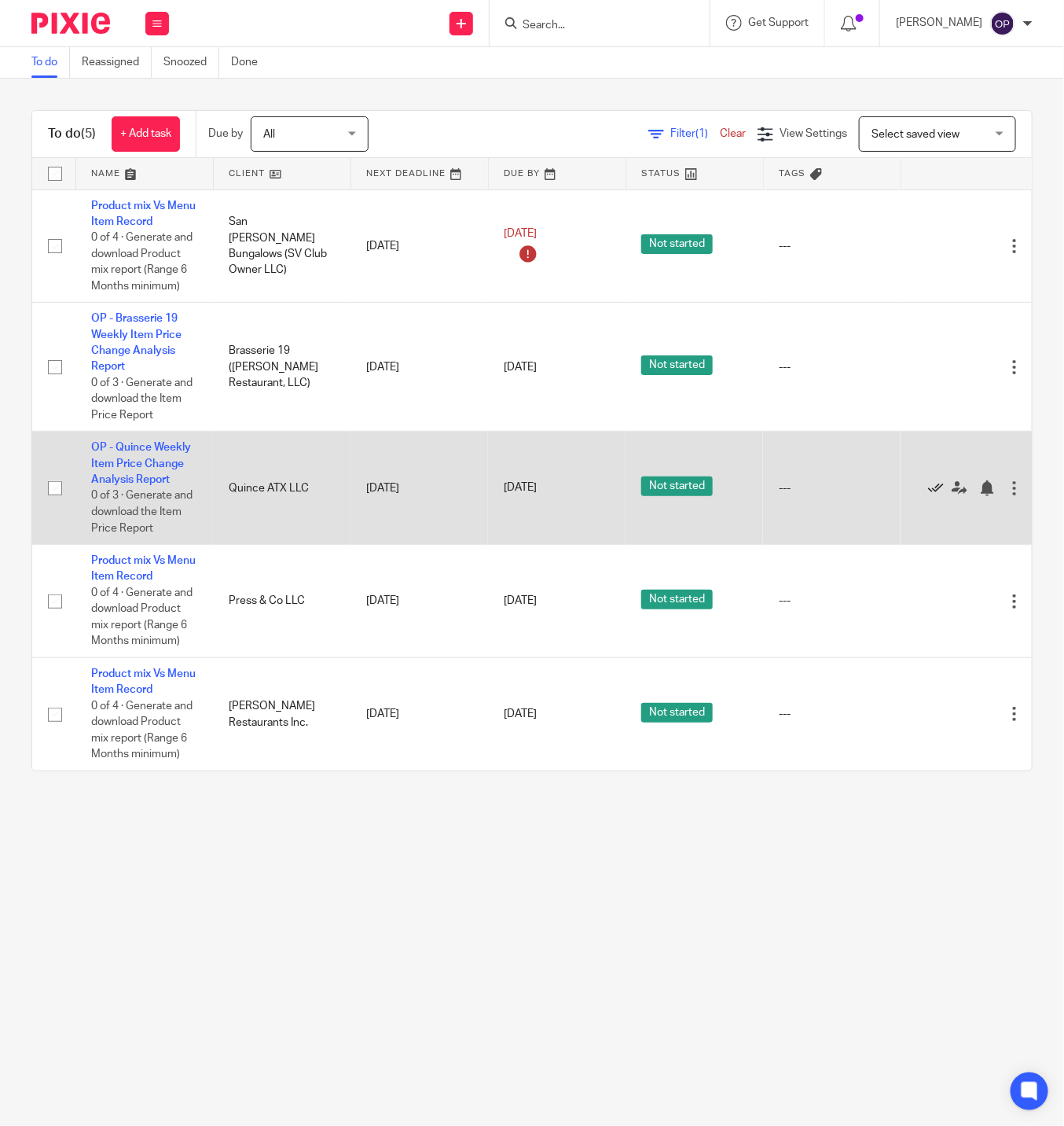
click at [937, 491] on icon at bounding box center [936, 488] width 16 height 16
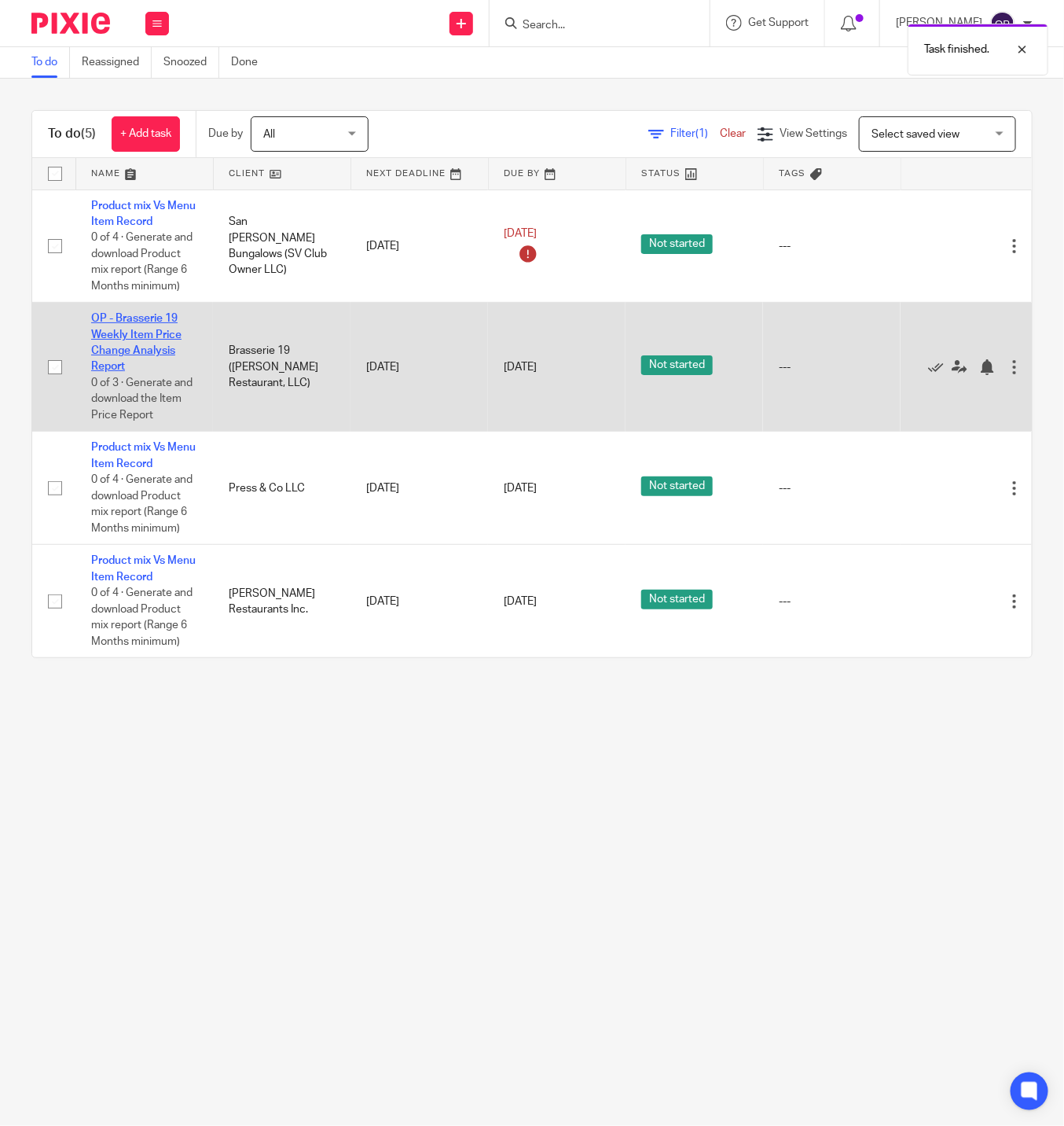
click at [139, 338] on link "OP - Brasserie 19 Weekly Item Price Change Analysis Report" at bounding box center [136, 342] width 90 height 59
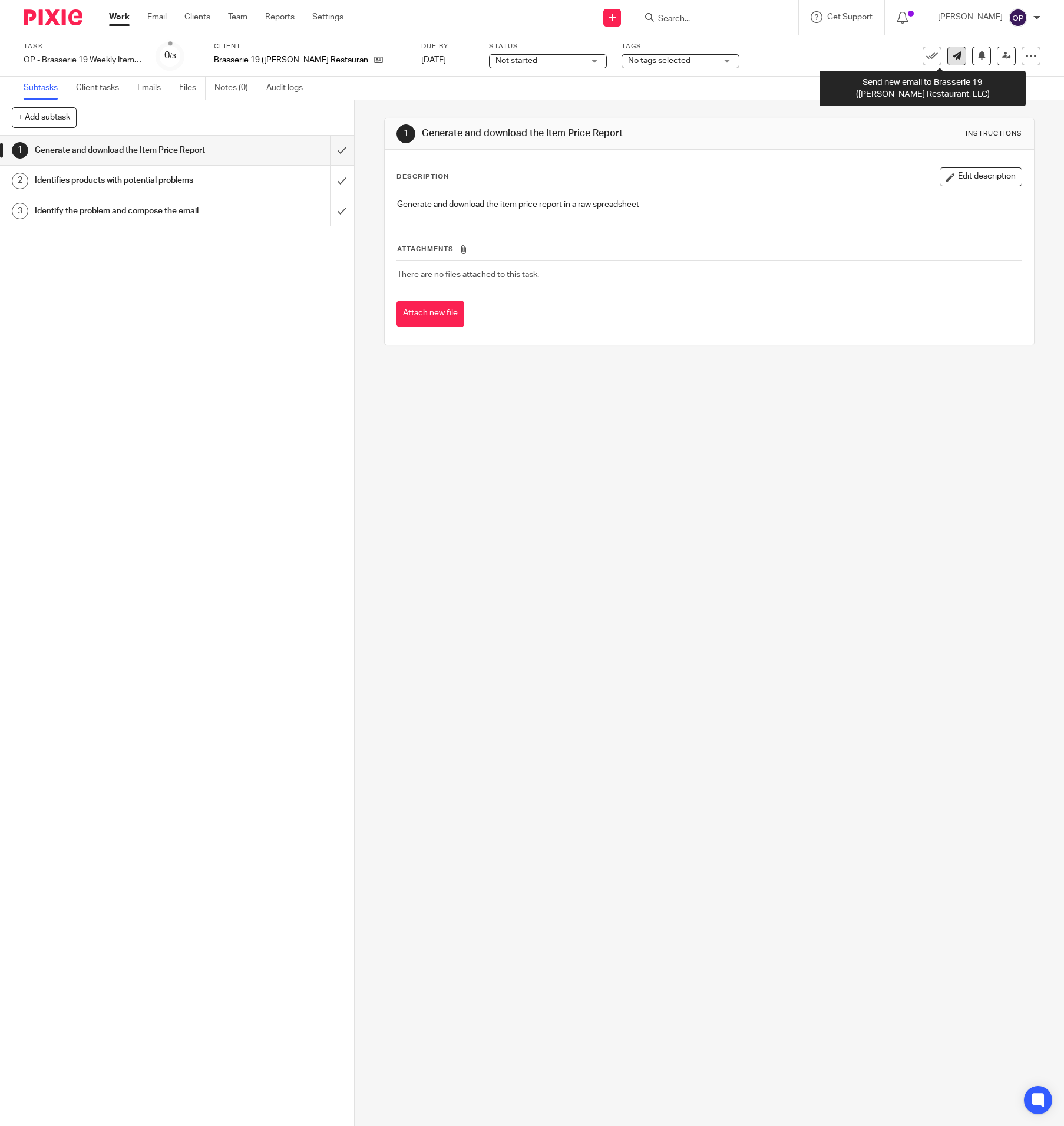
click at [797, 53] on icon at bounding box center [957, 56] width 9 height 9
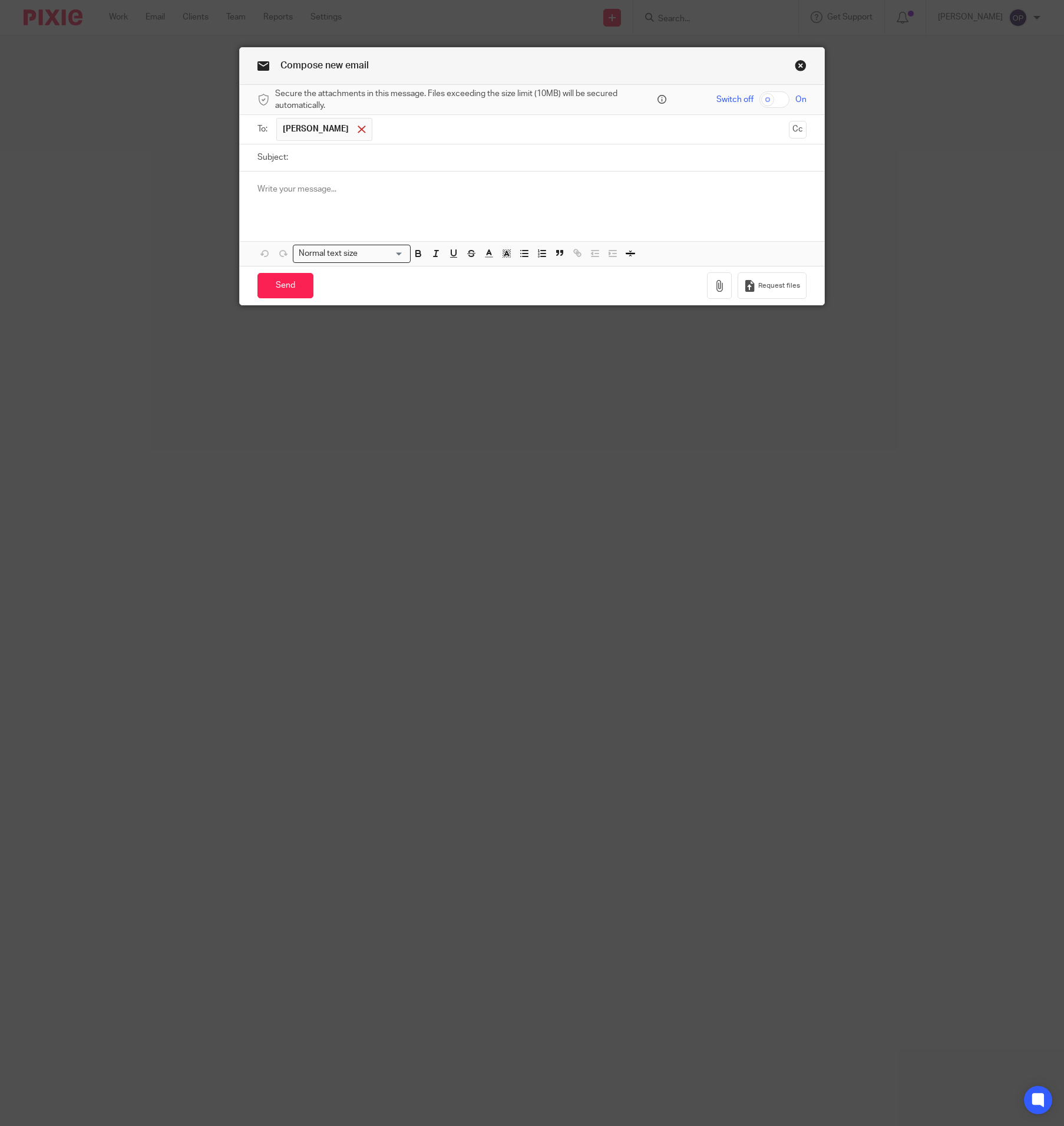
click at [357, 127] on span at bounding box center [361, 129] width 7 height 7
click at [353, 127] on input "text" at bounding box center [531, 128] width 505 height 13
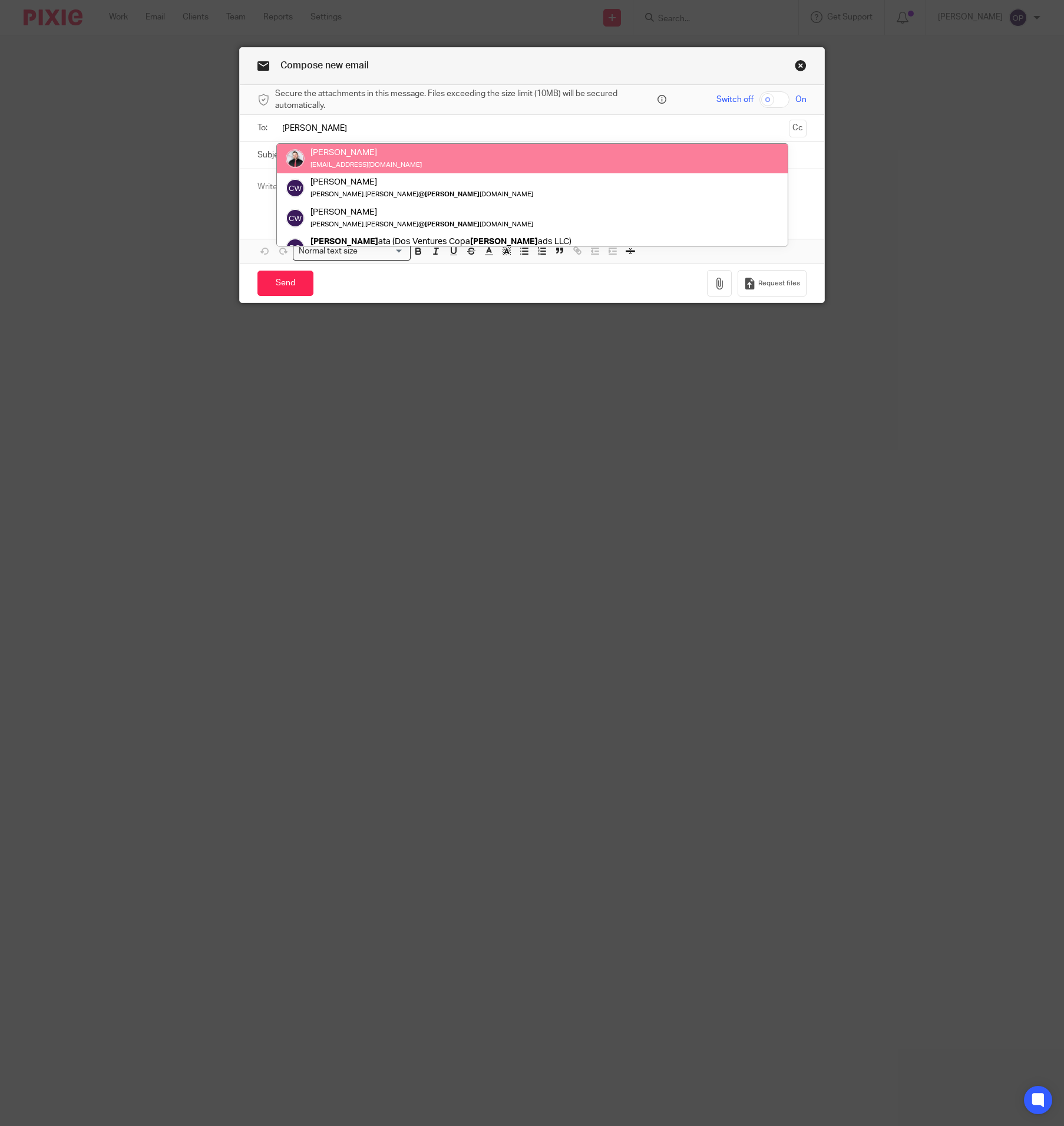
type input "sal"
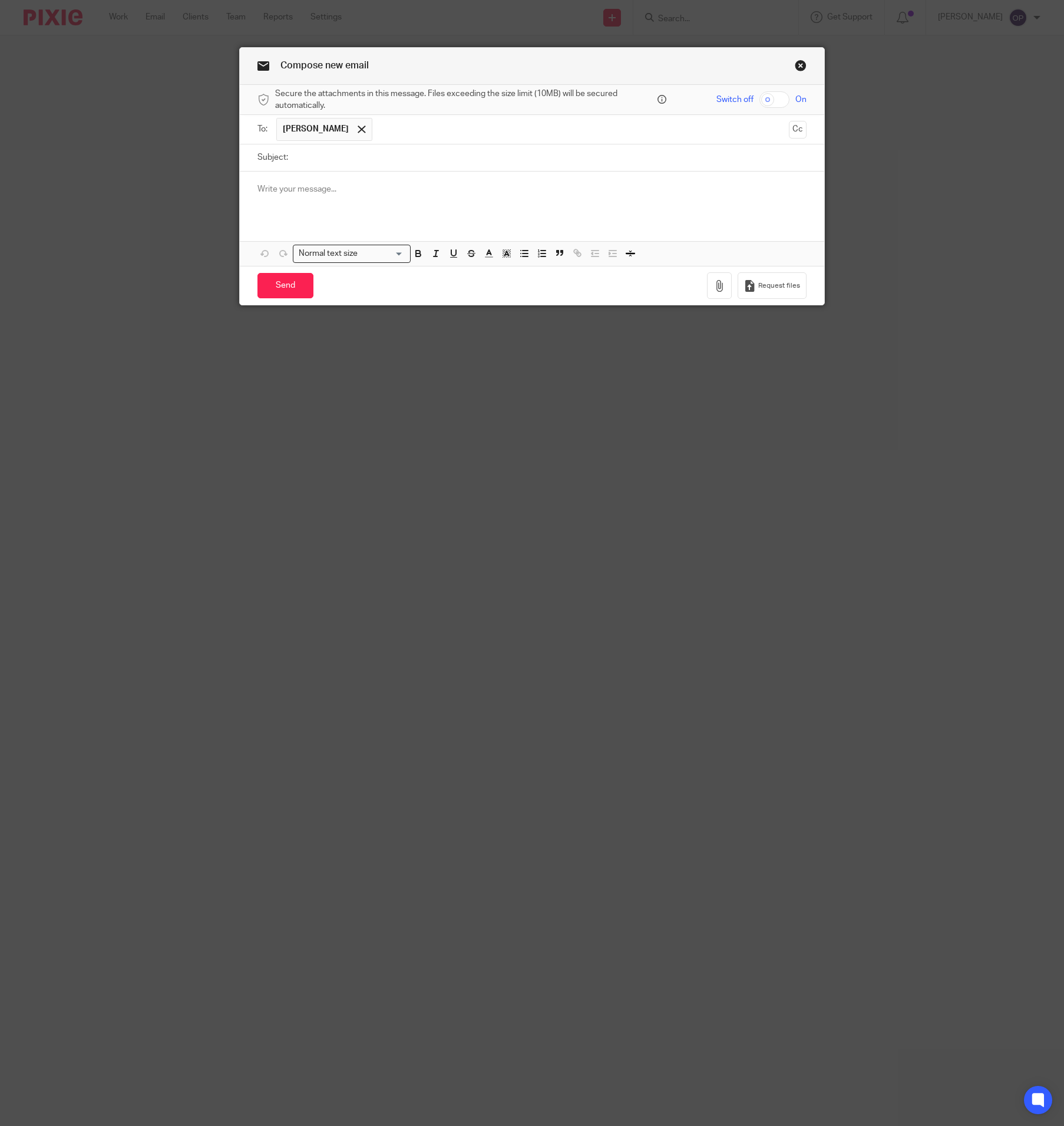
click at [321, 190] on p at bounding box center [532, 189] width 549 height 12
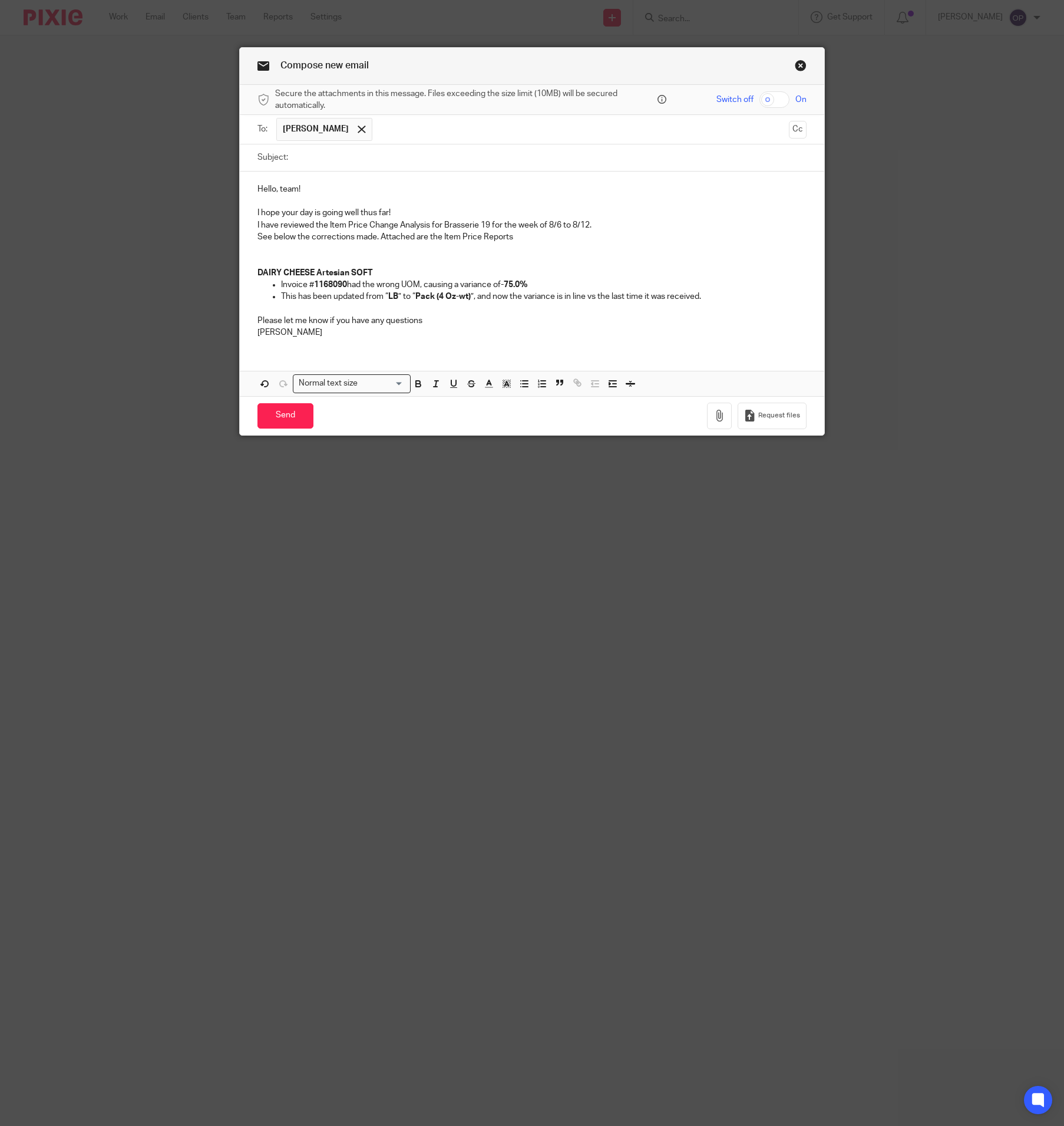
click at [356, 158] on input "Subject:" at bounding box center [549, 158] width 512 height 27
type input "robe"
click at [356, 158] on input "robe" at bounding box center [549, 158] width 512 height 27
click at [789, 124] on button "Cc" at bounding box center [798, 129] width 17 height 17
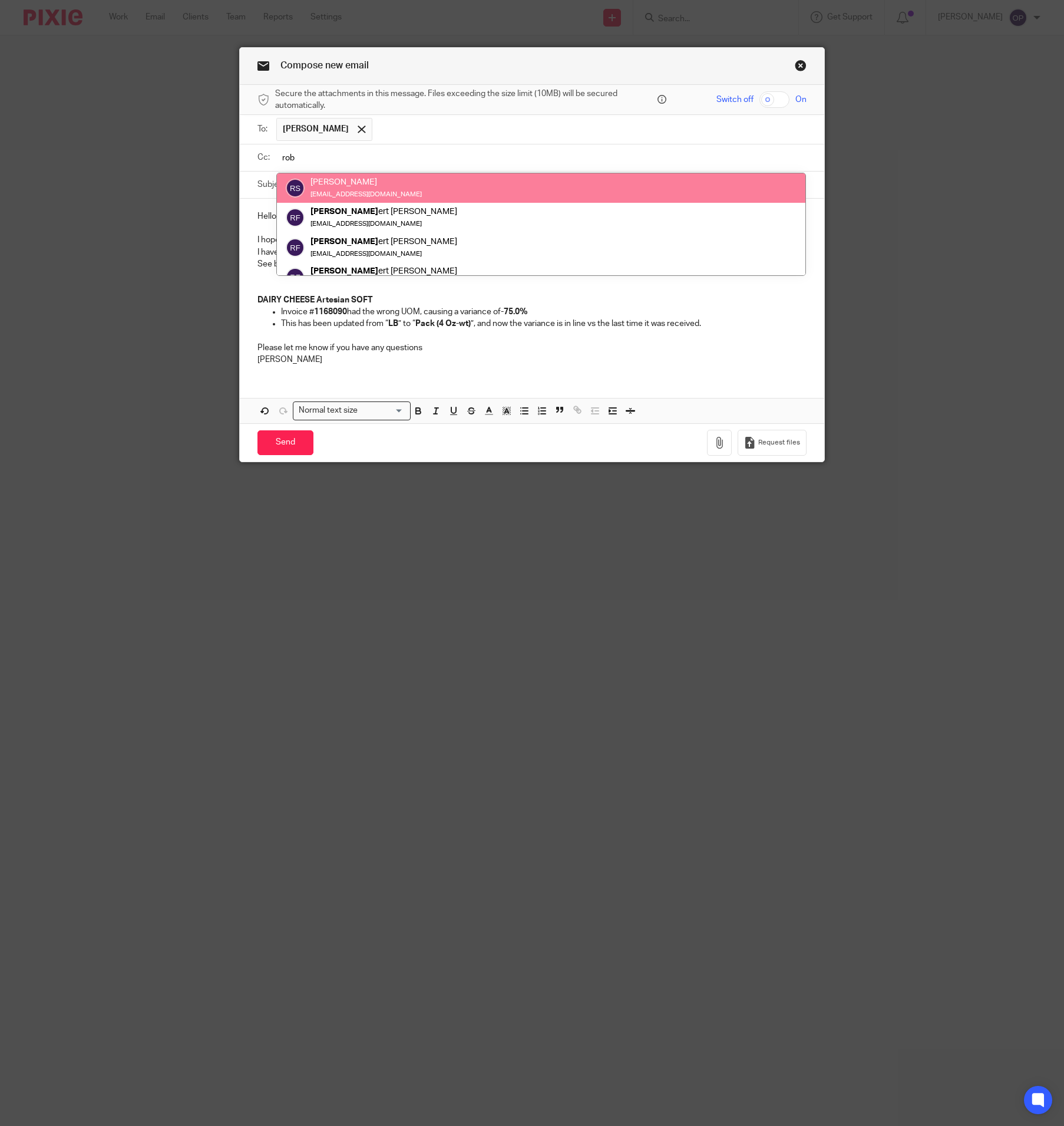
type input "rob"
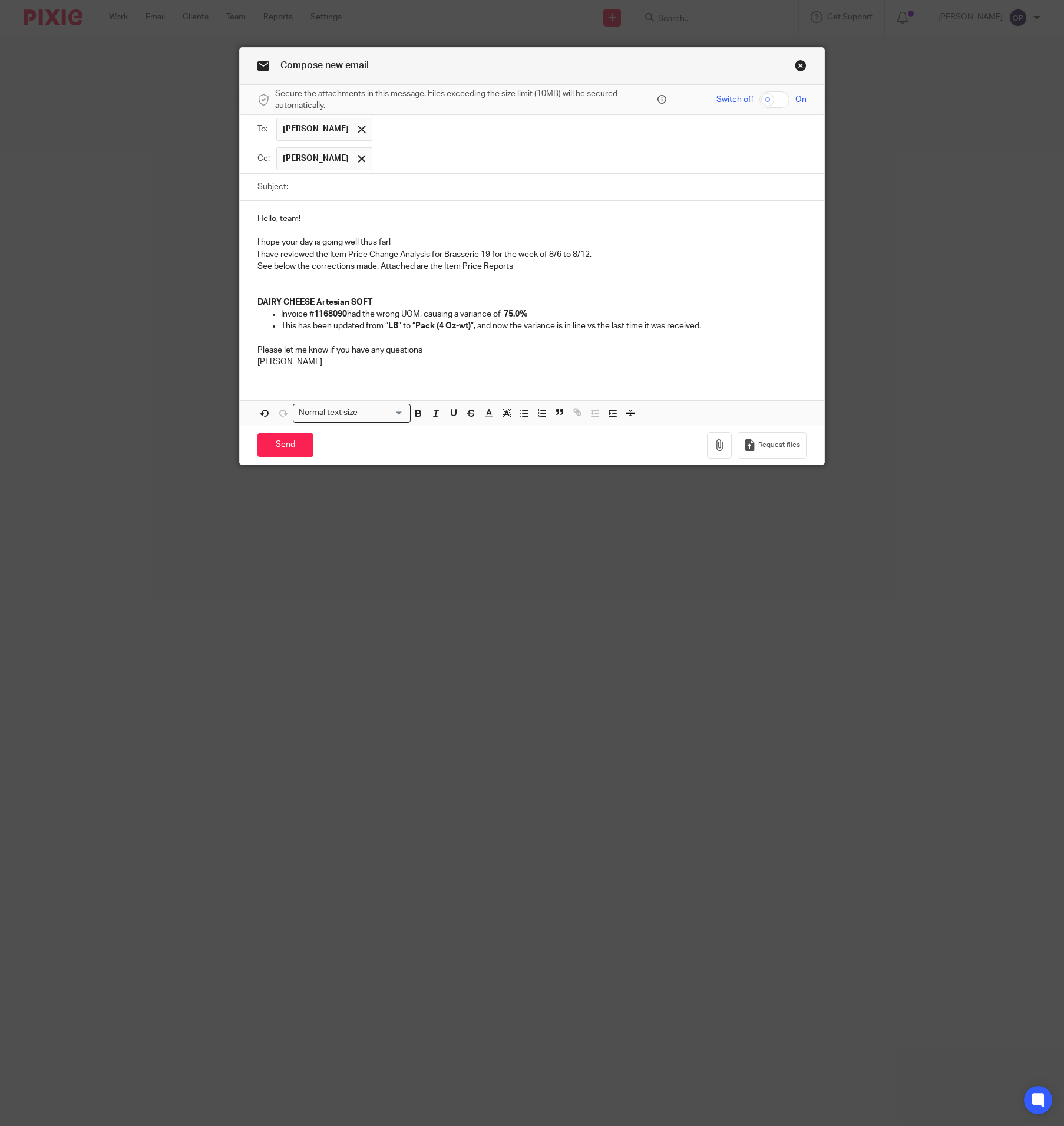
click at [426, 170] on input "text" at bounding box center [590, 159] width 424 height 23
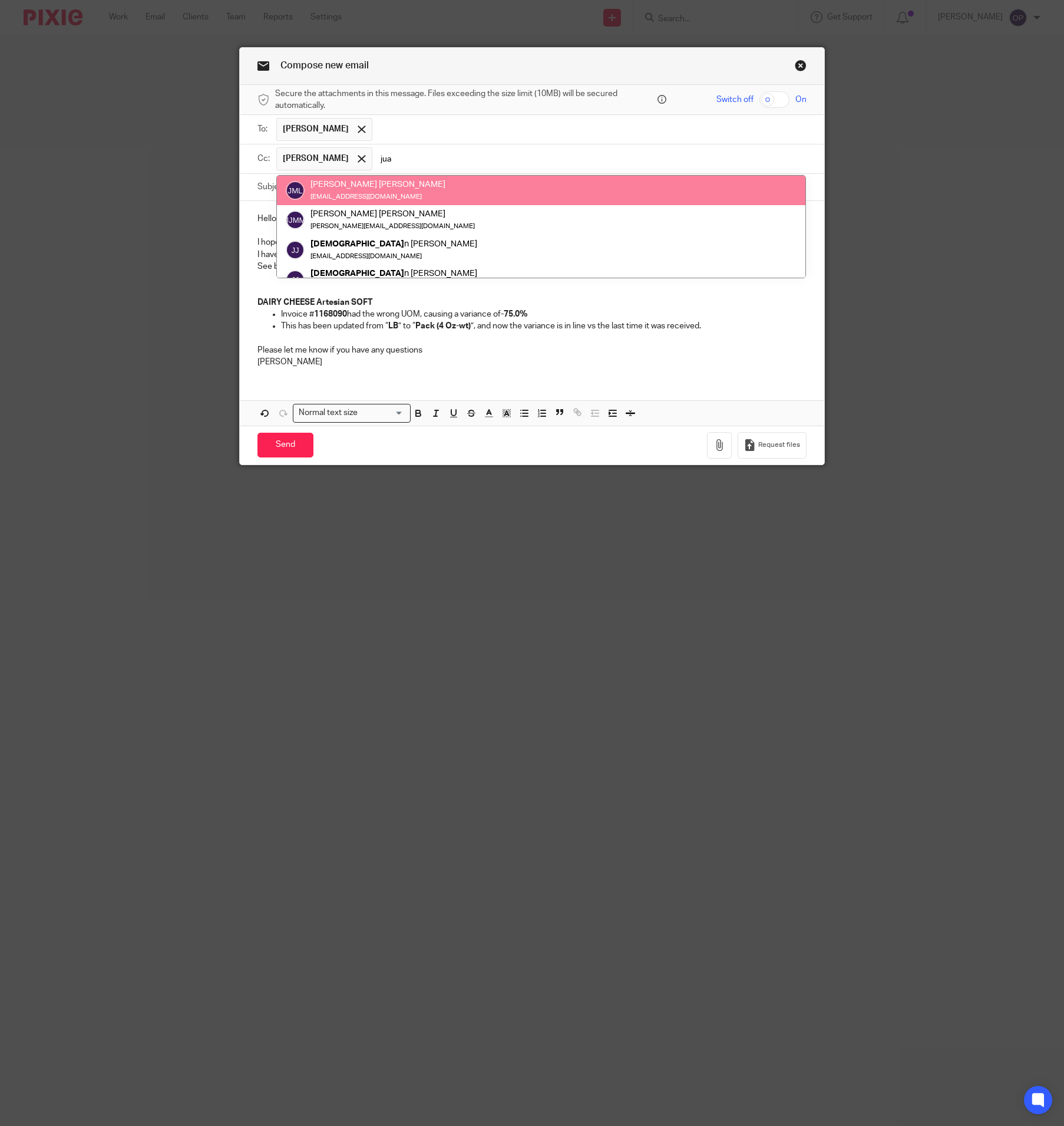
type input "jua"
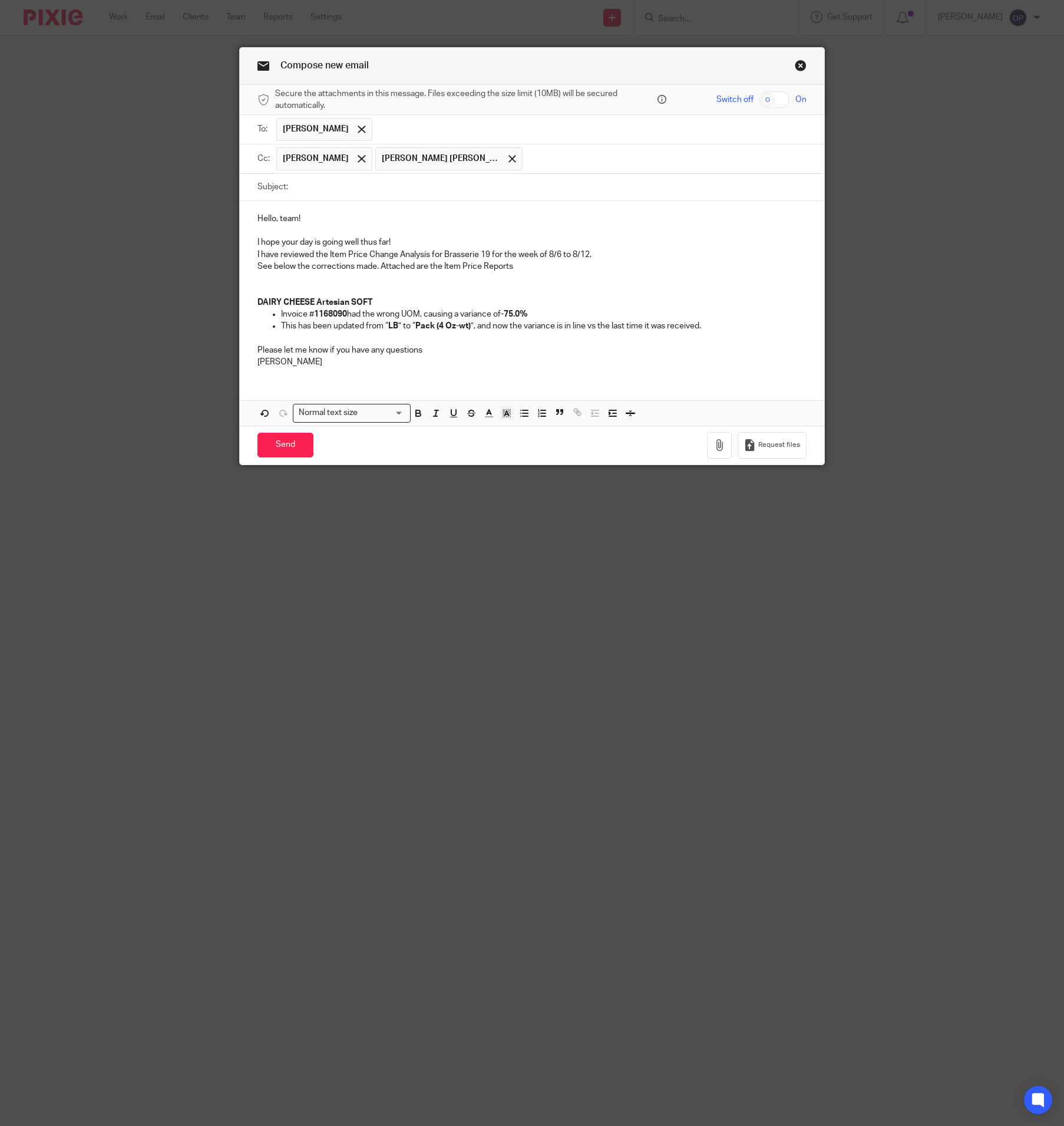
click at [529, 170] on input "text" at bounding box center [665, 159] width 273 height 23
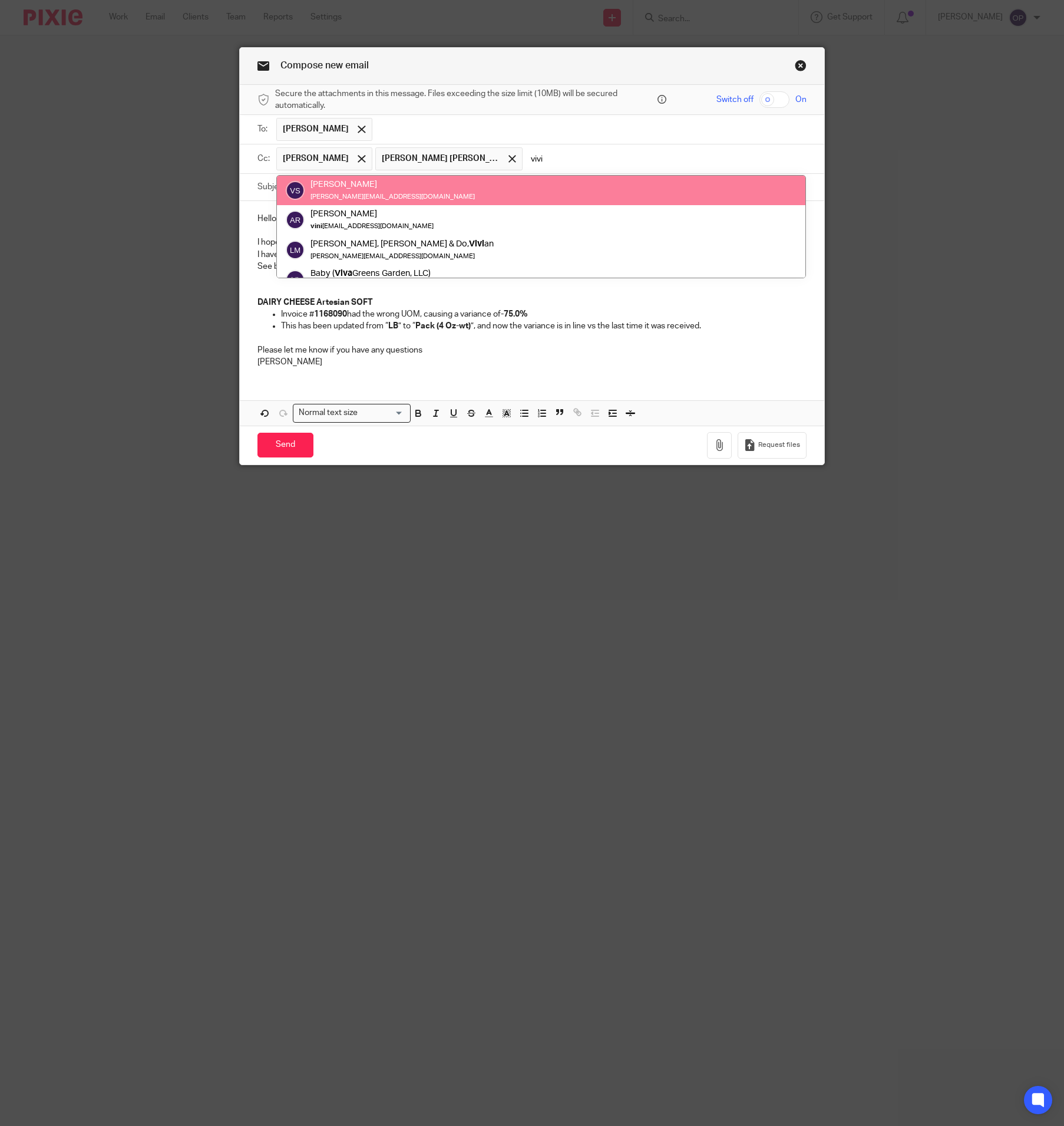
type input "vivi"
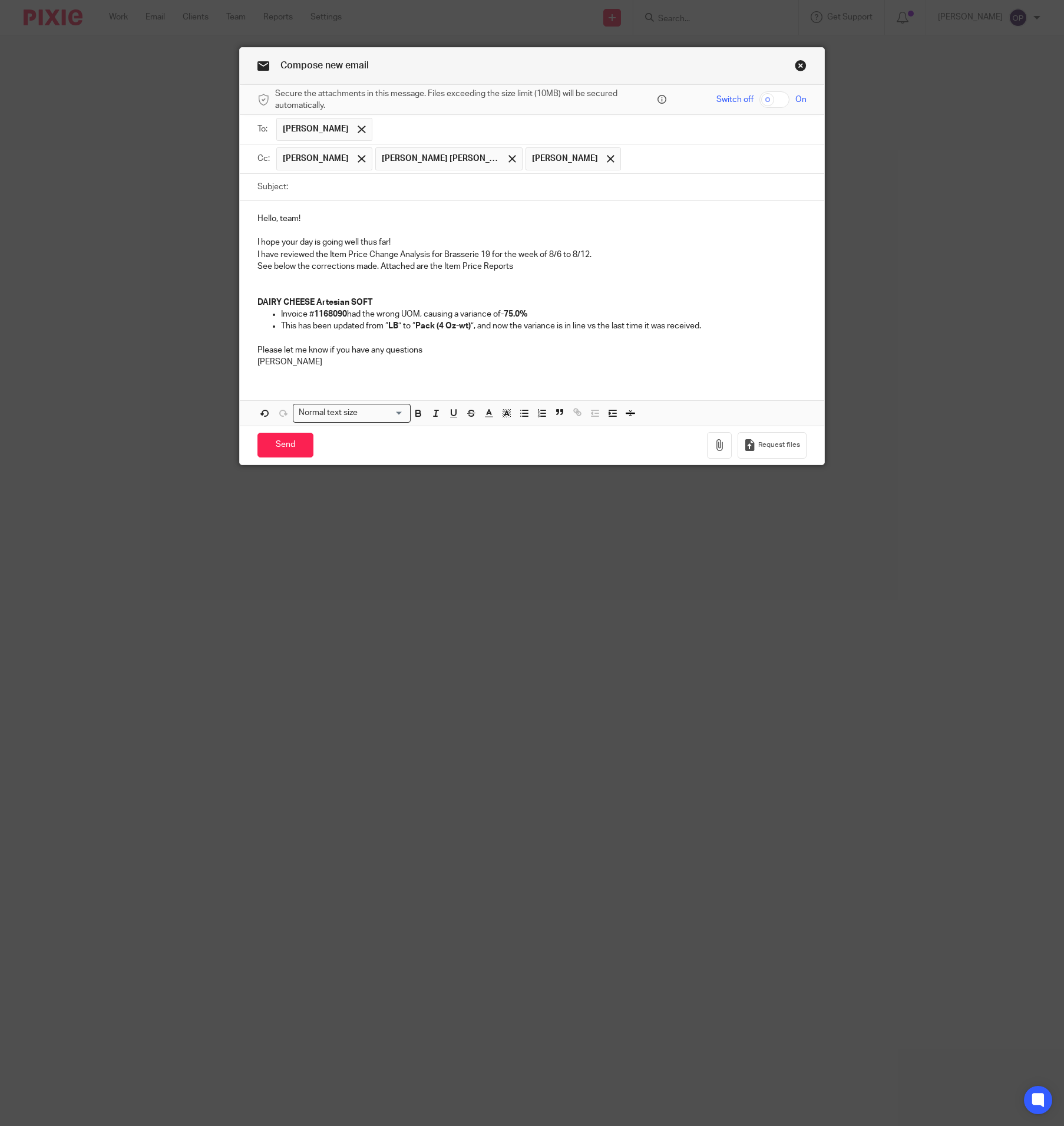
click at [627, 166] on input "text" at bounding box center [714, 159] width 175 height 23
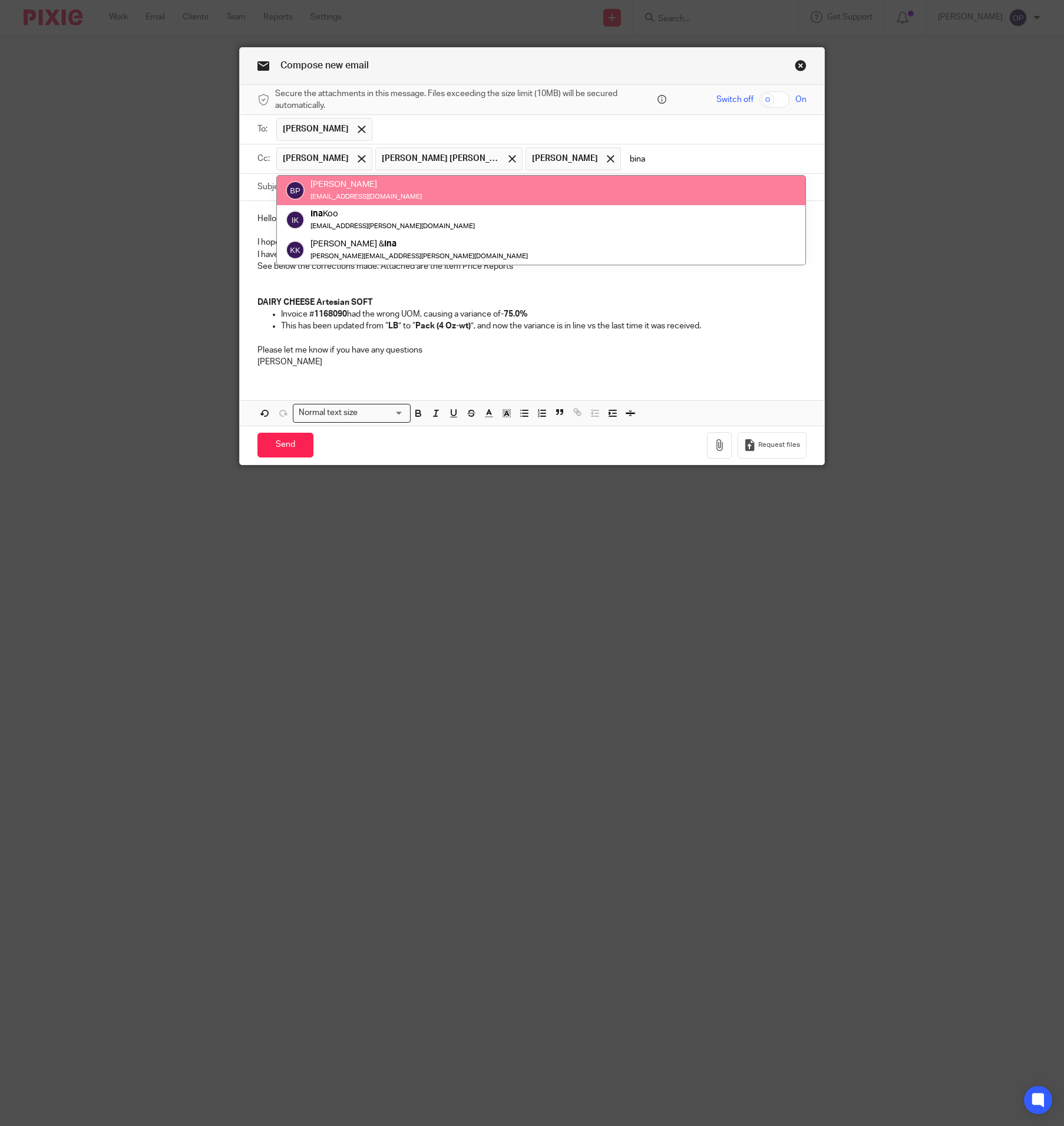
type input "bina"
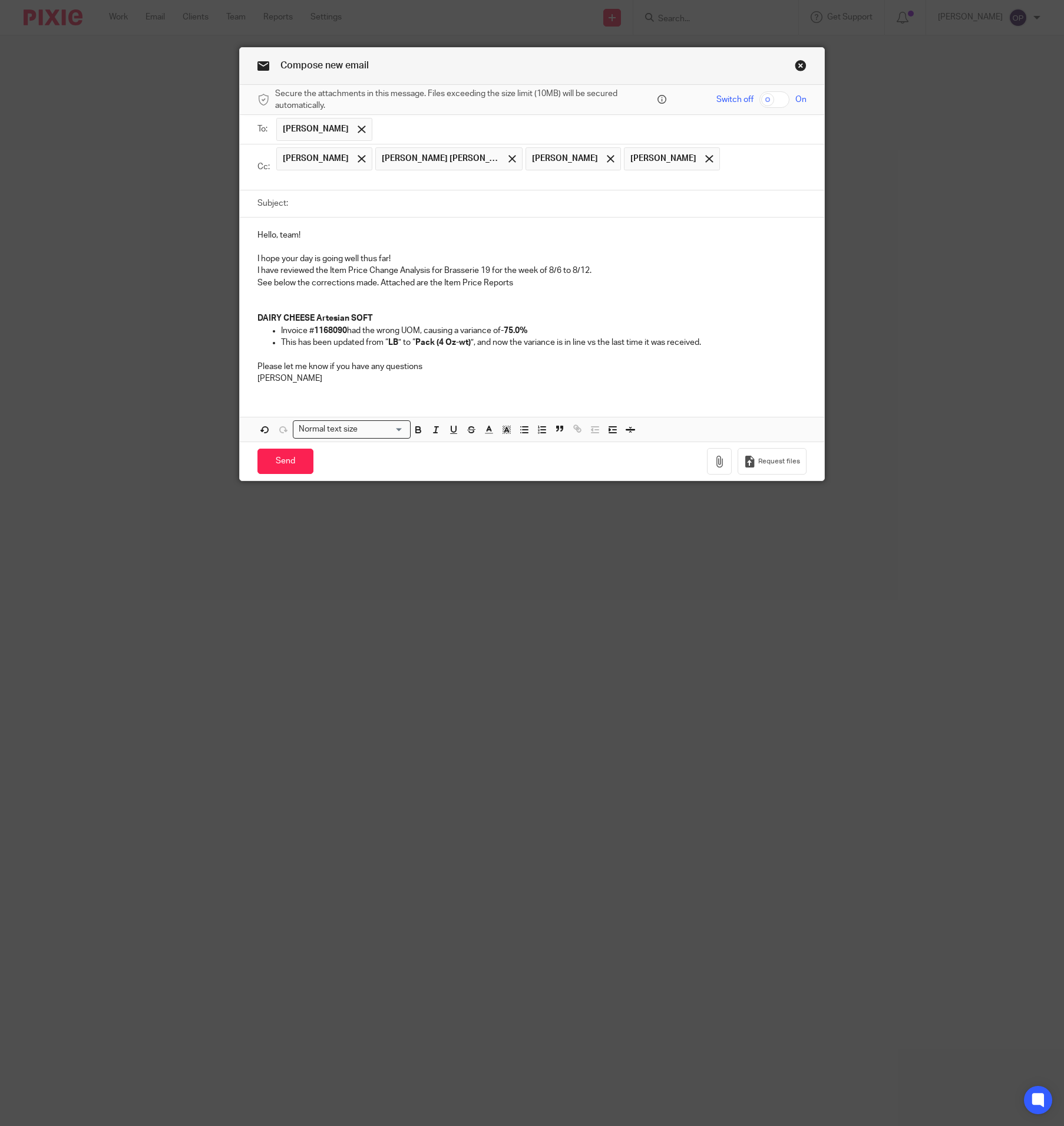
click at [681, 173] on input "text" at bounding box center [540, 180] width 522 height 13
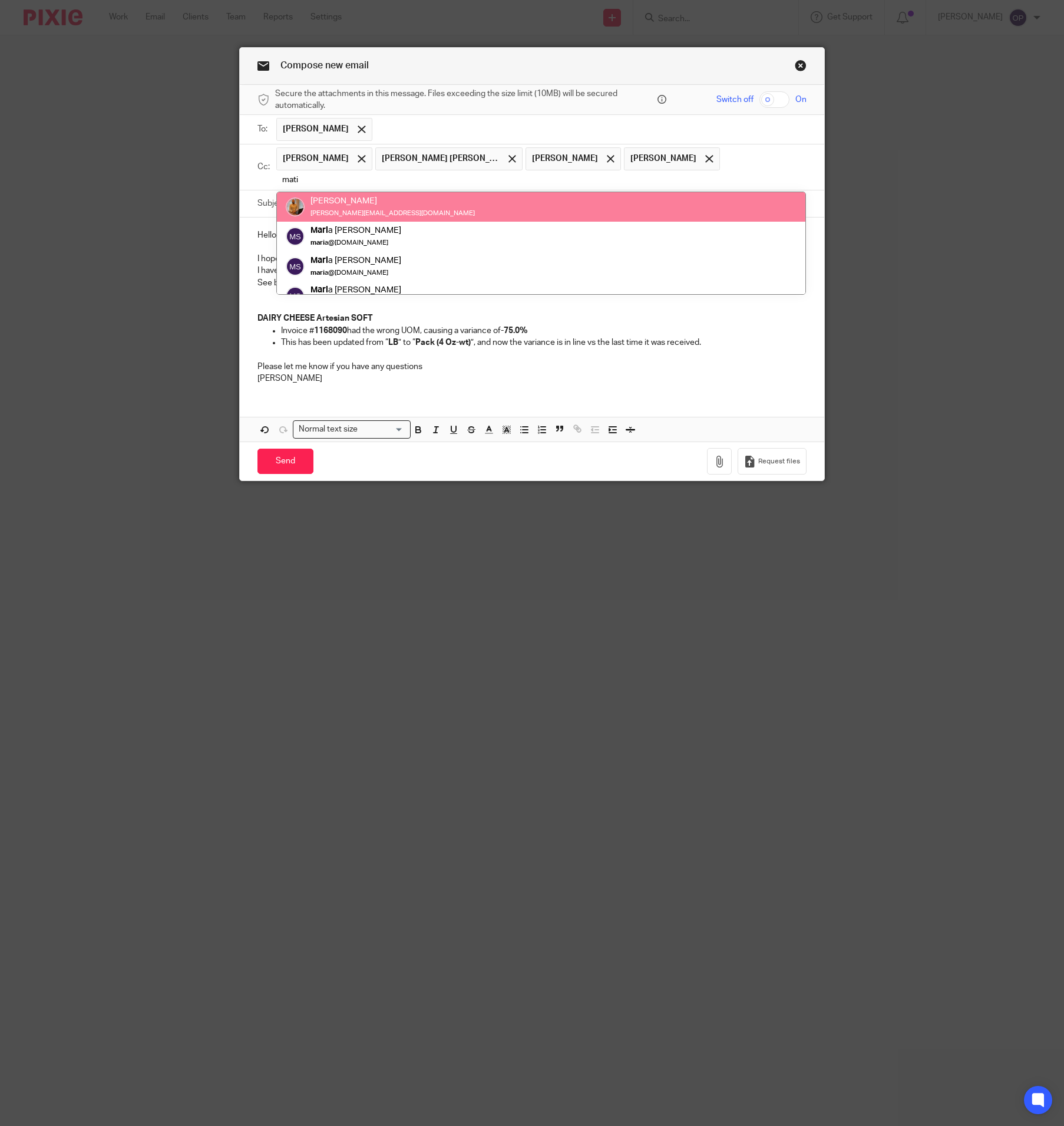
type input "mati"
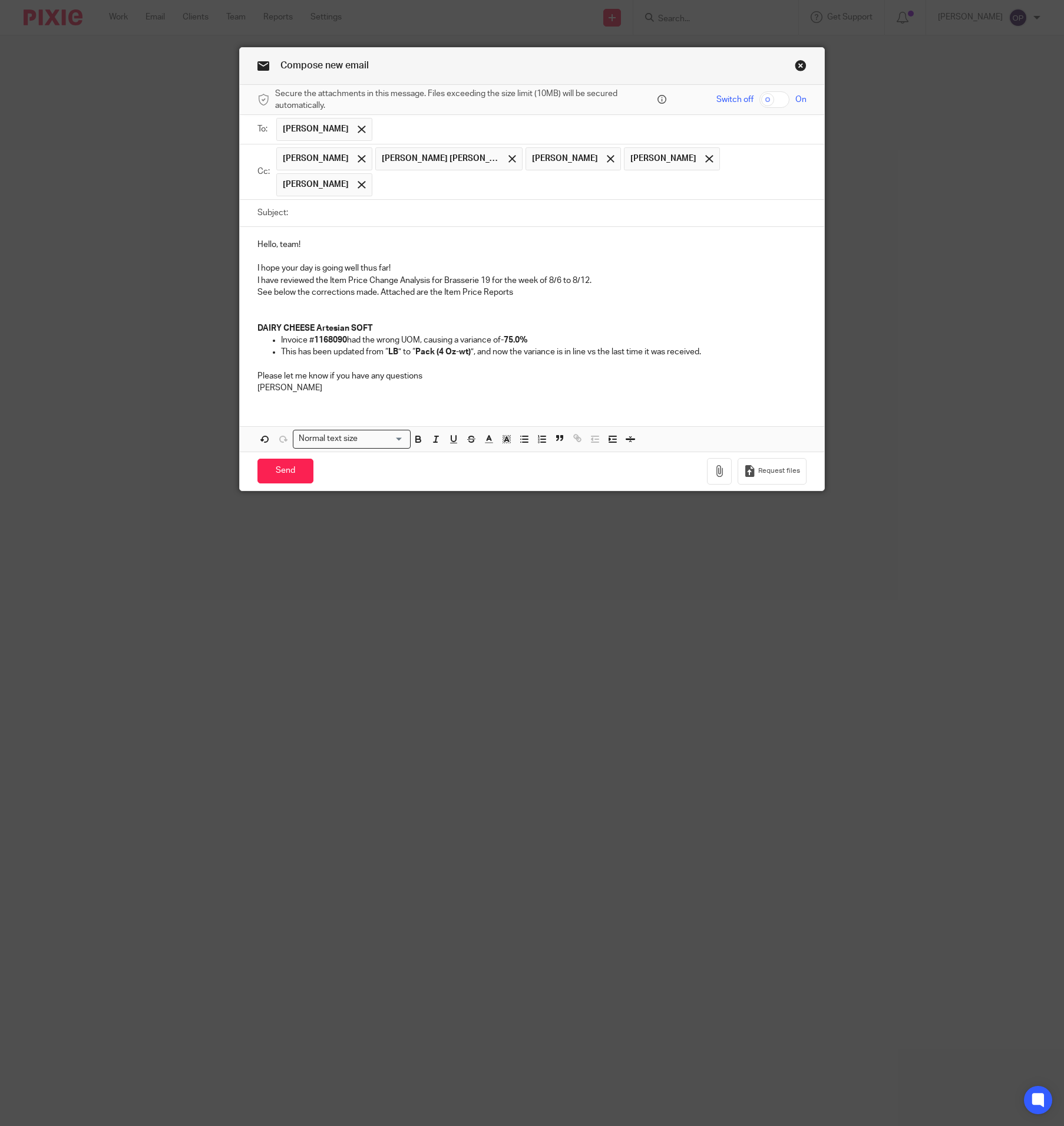
click at [319, 216] on input "Subject:" at bounding box center [549, 213] width 512 height 27
click at [333, 212] on input "Subject:" at bounding box center [549, 213] width 512 height 27
paste input "Brasserie 19 - Item Price Change Analysis From 8-6-25 To 8-12-25"
click at [477, 209] on input "Brasserie 19 - Item Price Change Analysis From 8-6-25 To 8-12-25" at bounding box center [549, 213] width 512 height 27
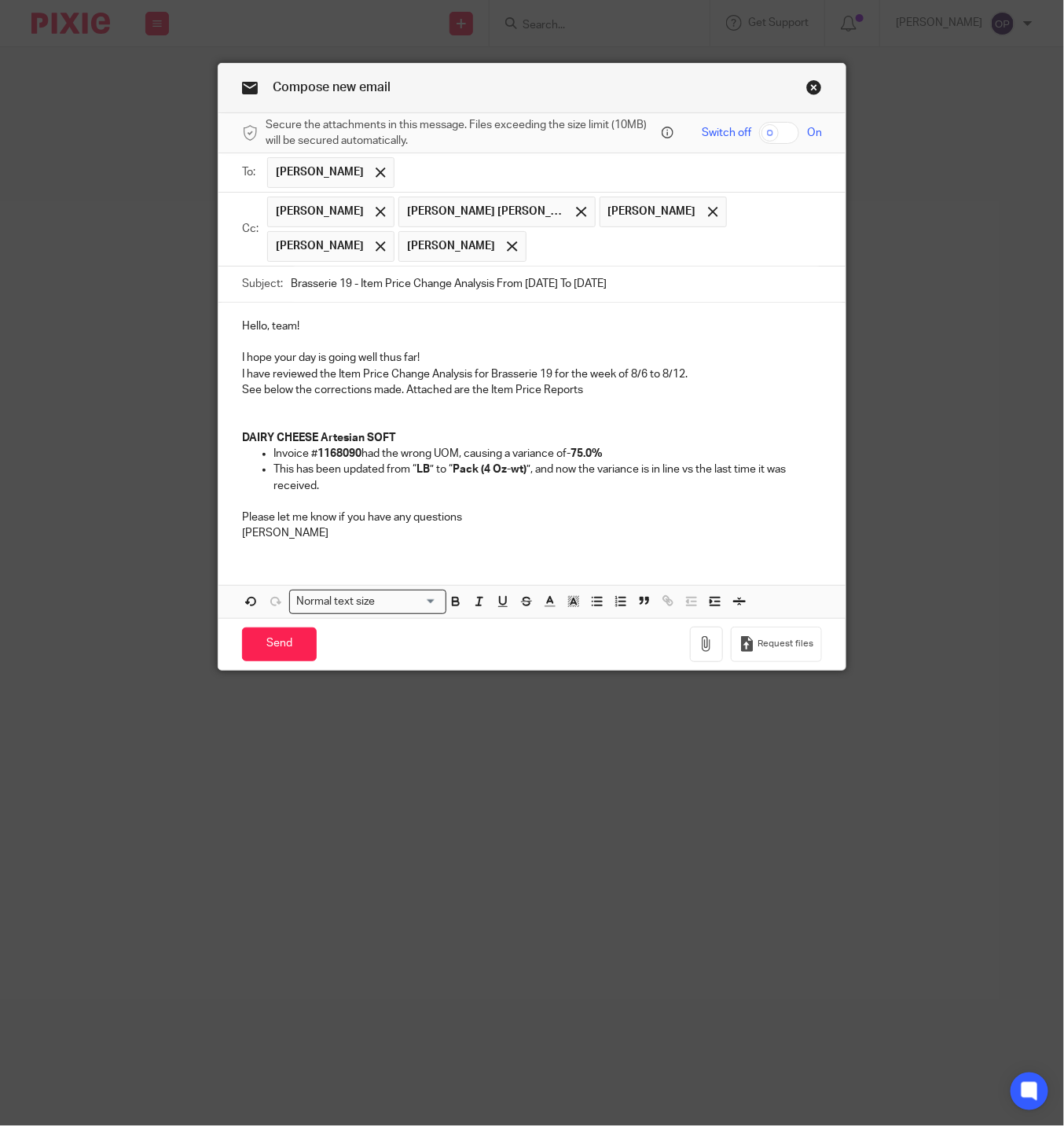
click at [536, 288] on input "Brasserie 19 - Item Price Change Analysis From 8-6-25 To 8-12-25" at bounding box center [556, 284] width 531 height 36
type input "Brasserie 19 - Item Price Change Analysis From 8-13-25 To 8-19-25"
click at [530, 430] on p "See below the corrections made. Attached are the Item Price Reports DAIRY CHEES…" at bounding box center [532, 413] width 580 height 63
click at [632, 375] on p "I have reviewed the Item Price Change Analysis for Brasserie 19 for the week of…" at bounding box center [532, 374] width 580 height 16
click at [609, 458] on p "Invoice # 1168090 had the wrong UOM, causing a variance of -75.0%" at bounding box center [547, 454] width 549 height 16
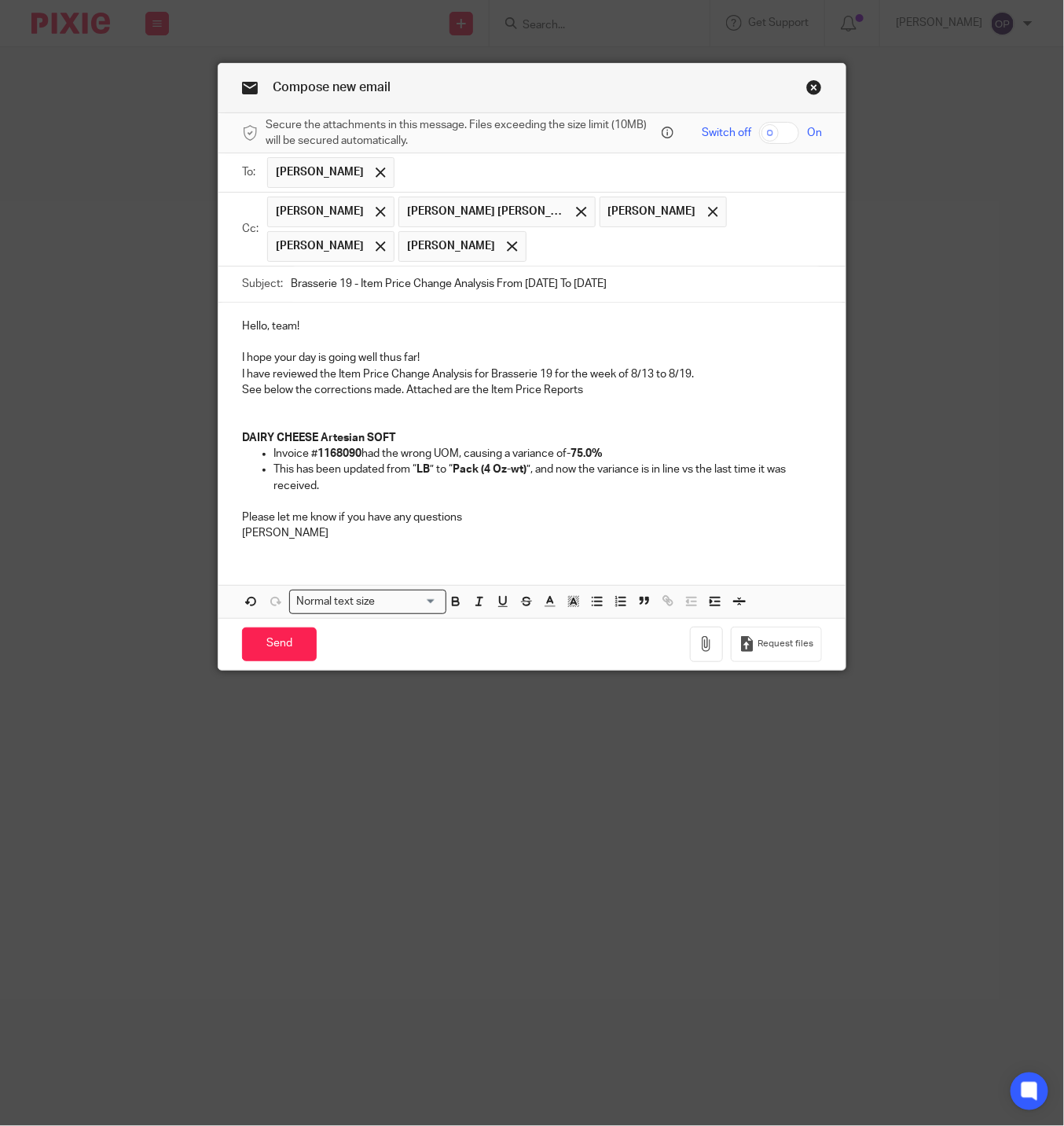
drag, startPoint x: 36, startPoint y: 530, endPoint x: 510, endPoint y: 395, distance: 492.8
click at [510, 395] on p "See below the corrections made. Attached are the Item Price Reports DAIRY CHEES…" at bounding box center [532, 413] width 580 height 63
